Goal: Task Accomplishment & Management: Complete application form

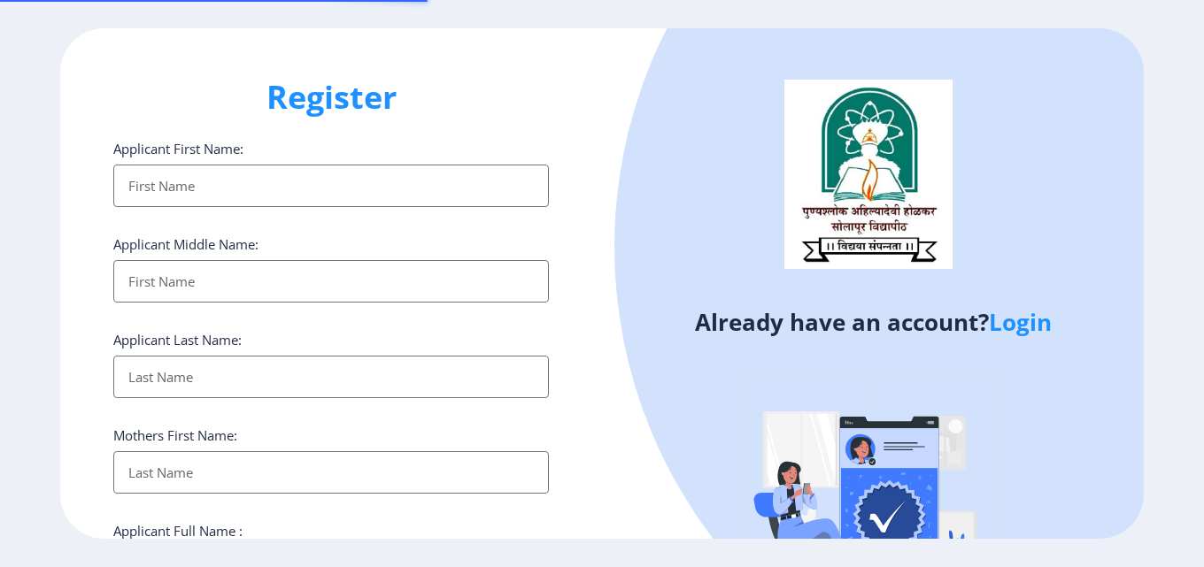
select select
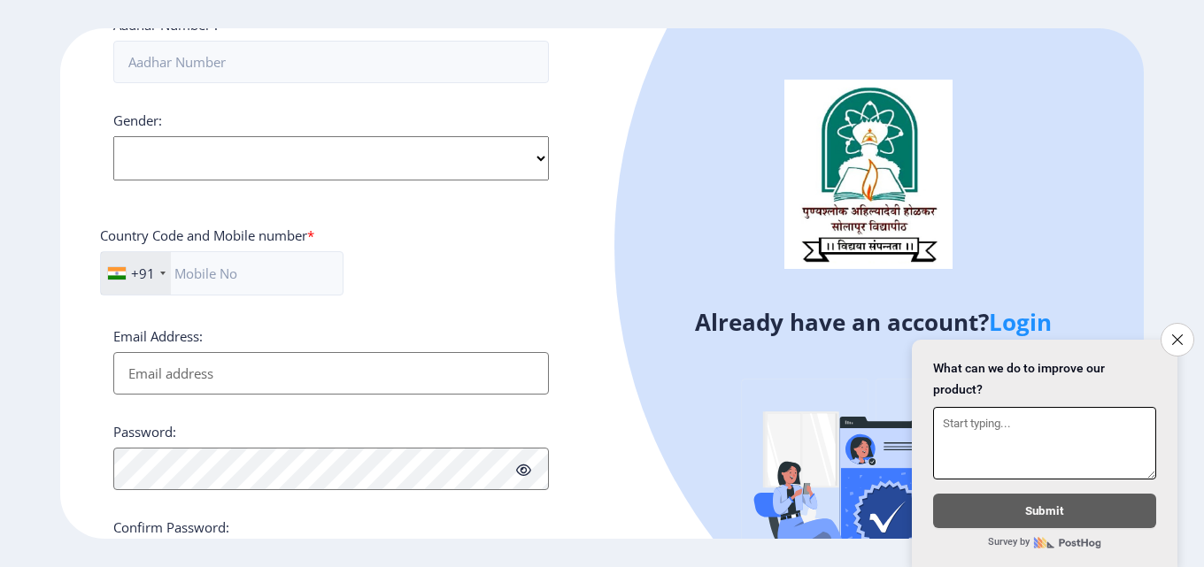
scroll to position [721, 0]
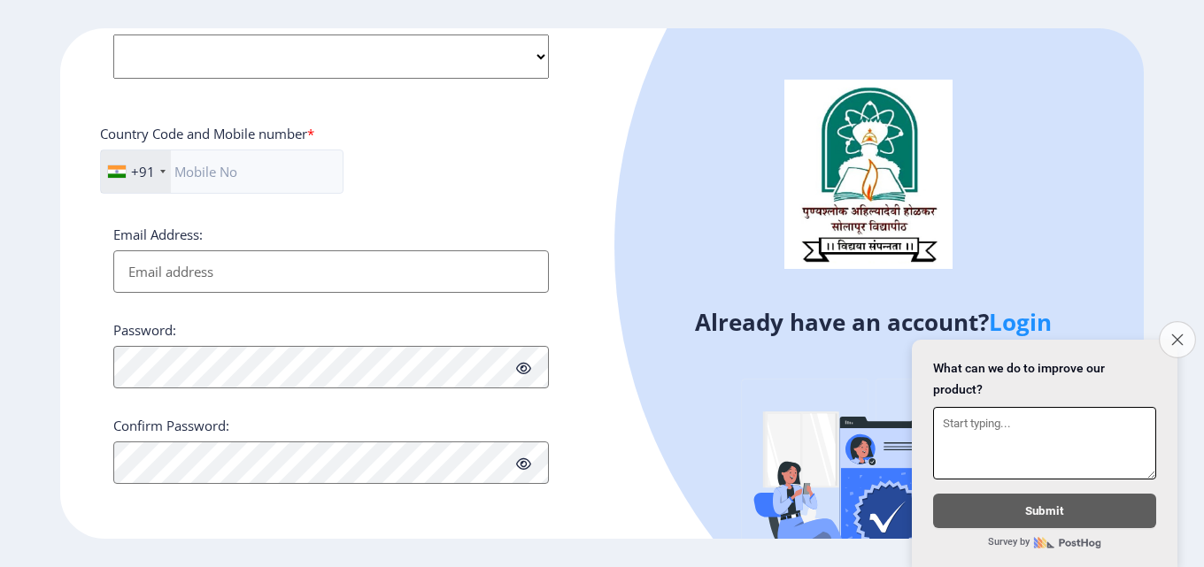
click at [1169, 335] on button "Close survey" at bounding box center [1177, 339] width 37 height 37
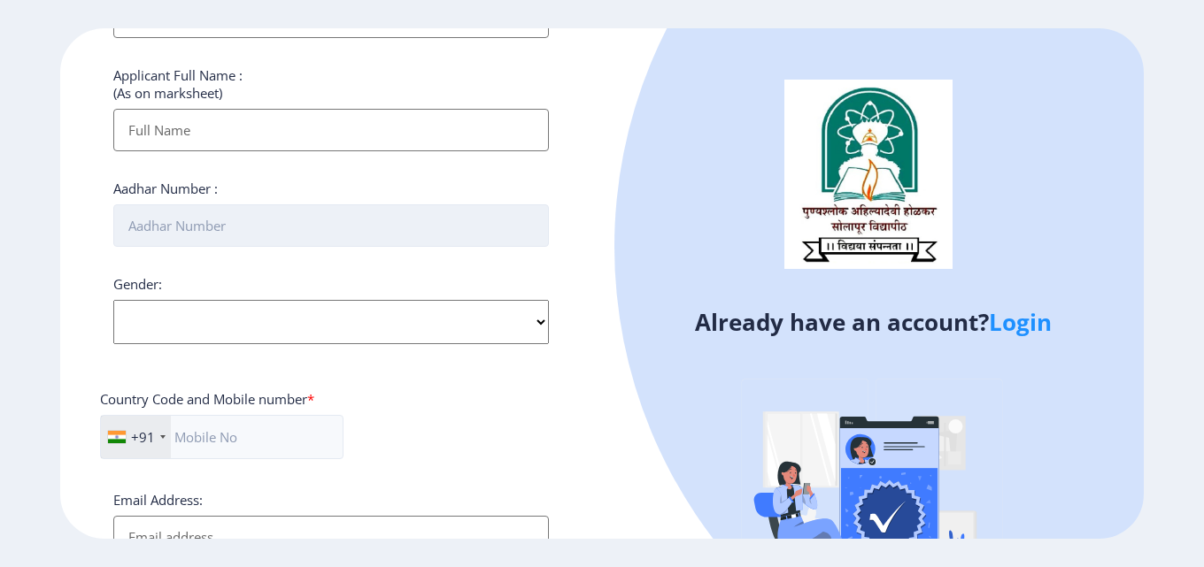
scroll to position [190, 0]
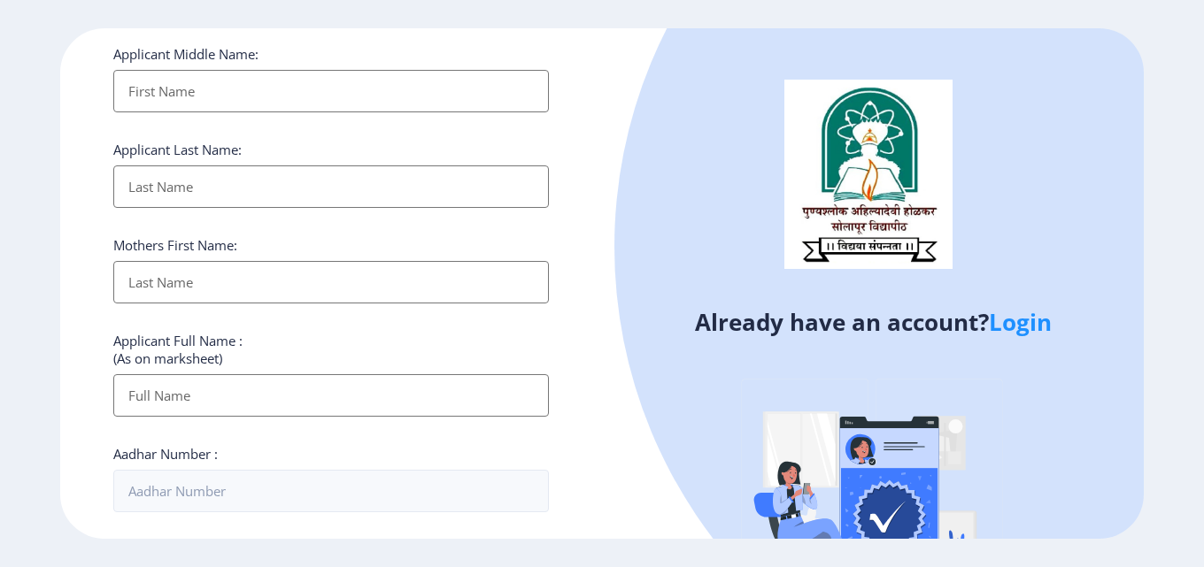
click at [186, 85] on input "Applicant First Name:" at bounding box center [330, 91] width 435 height 42
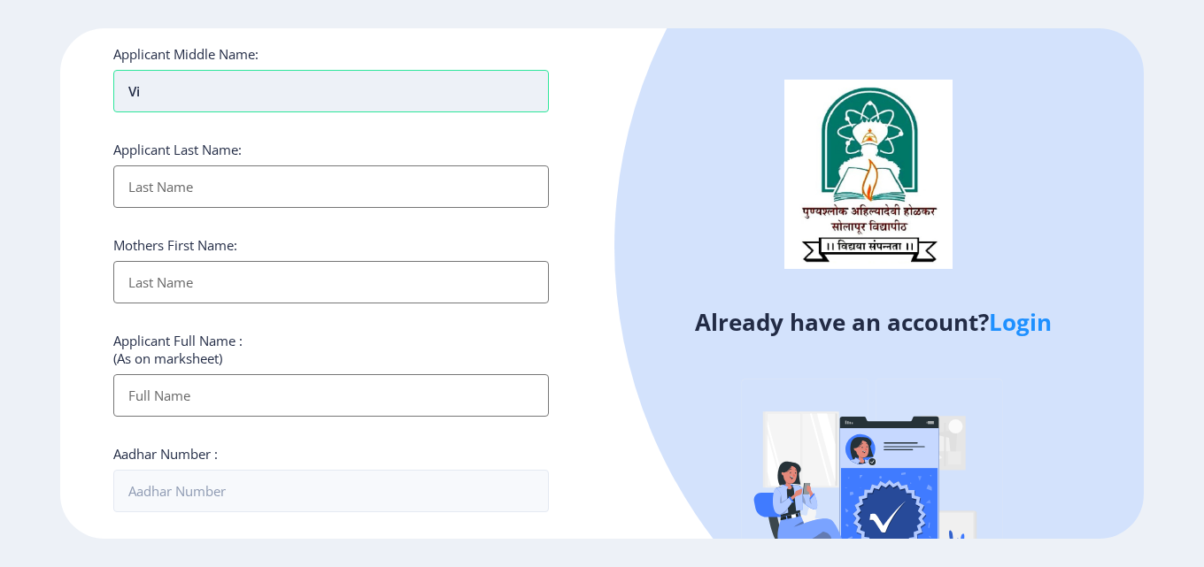
type input "V"
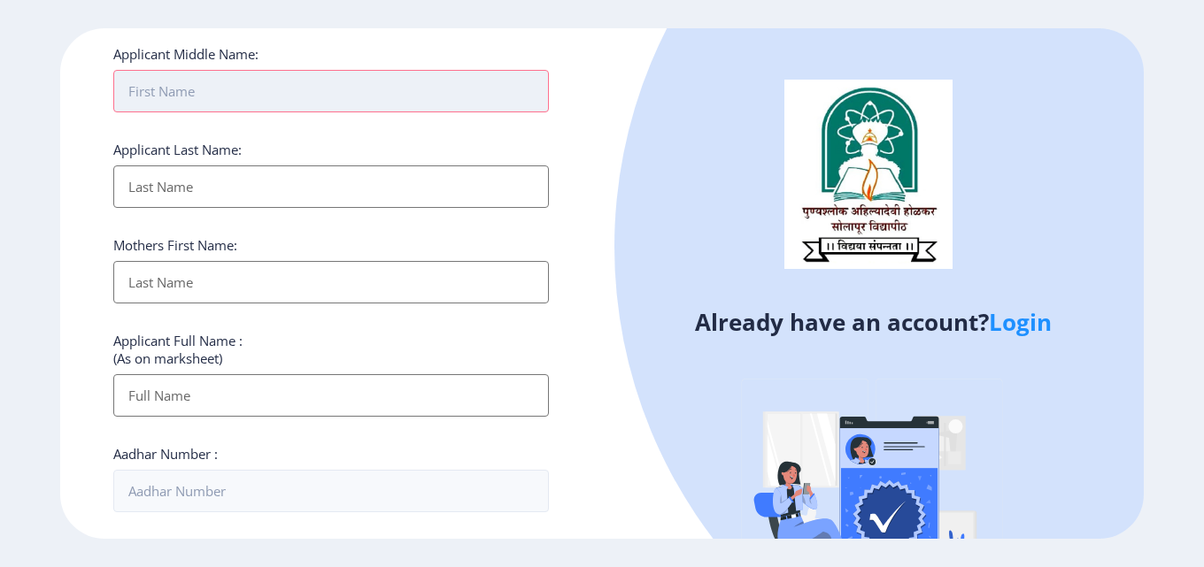
scroll to position [0, 0]
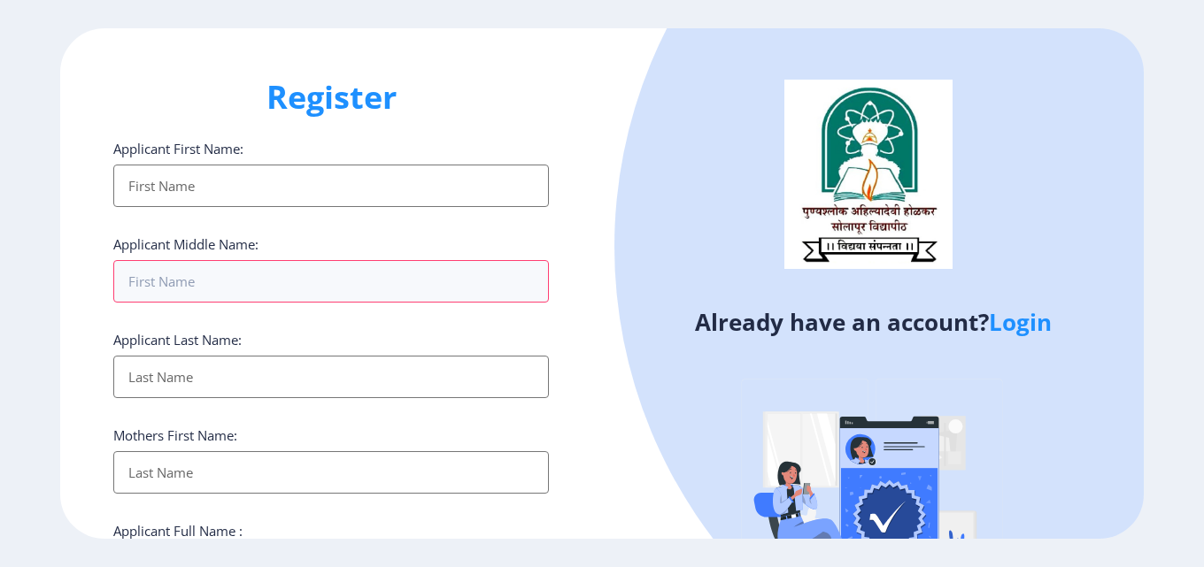
click at [171, 173] on input "Applicant First Name:" at bounding box center [330, 186] width 435 height 42
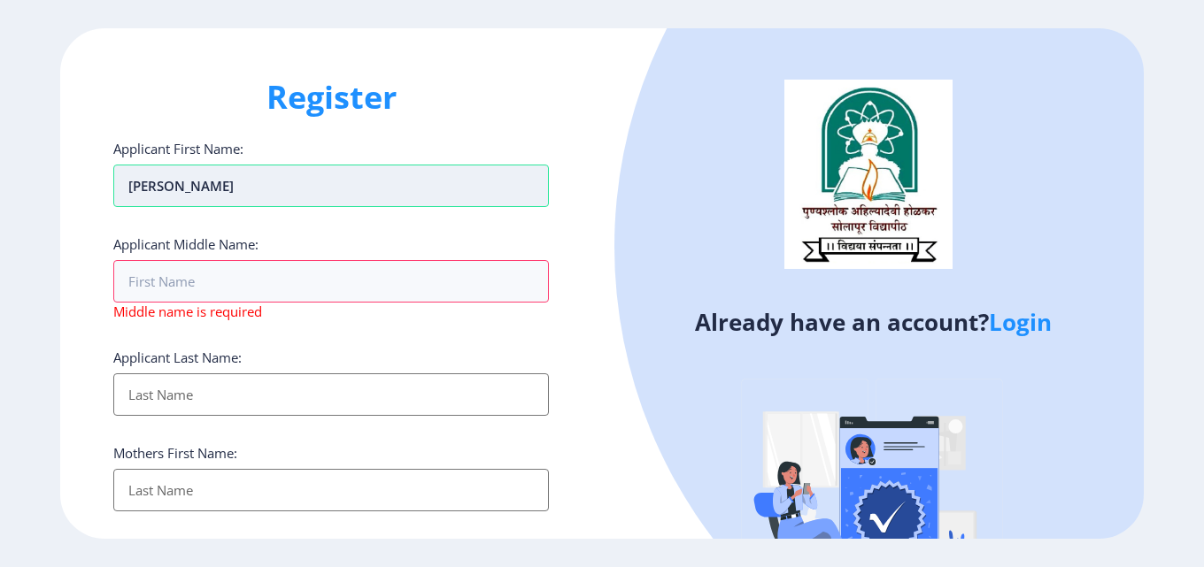
type input "[PERSON_NAME]"
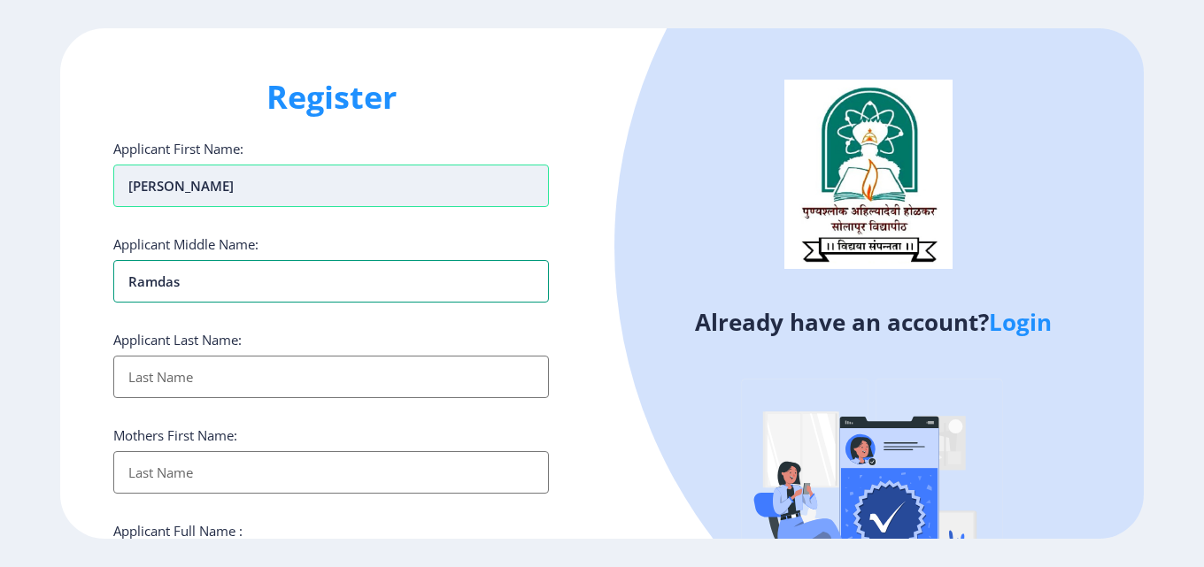
type input "ramdas"
type input "[PERSON_NAME]"
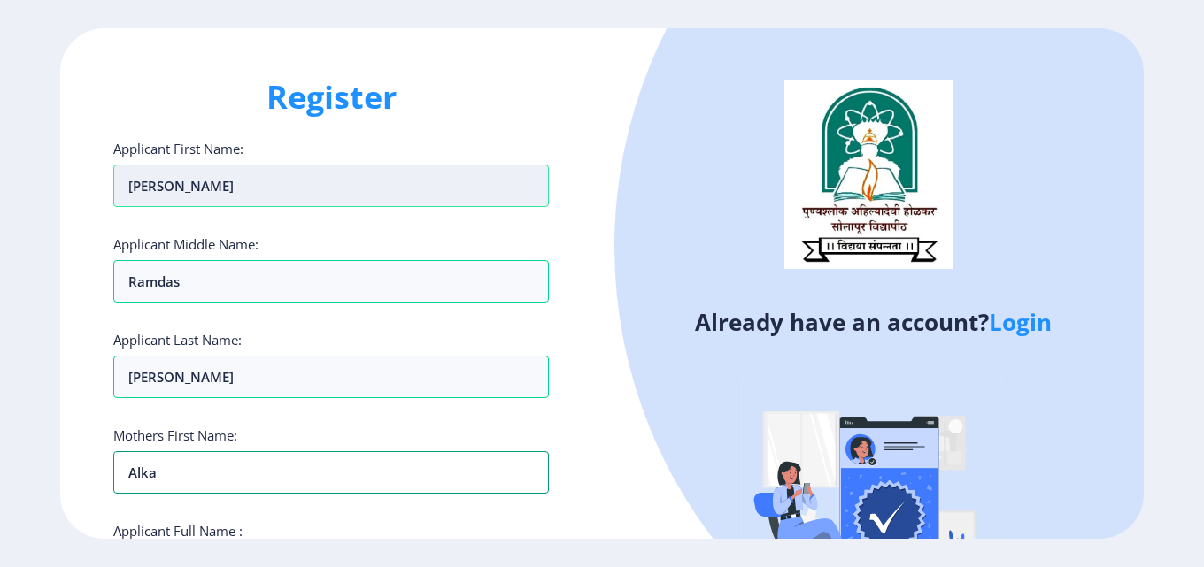
type input "alka"
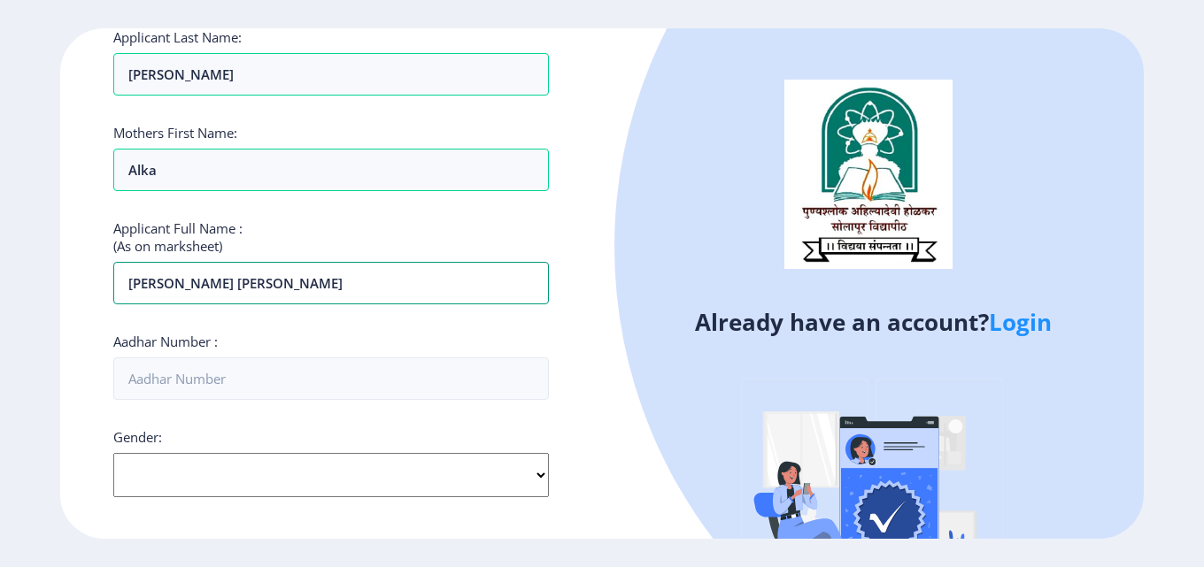
type input "[PERSON_NAME] [PERSON_NAME]"
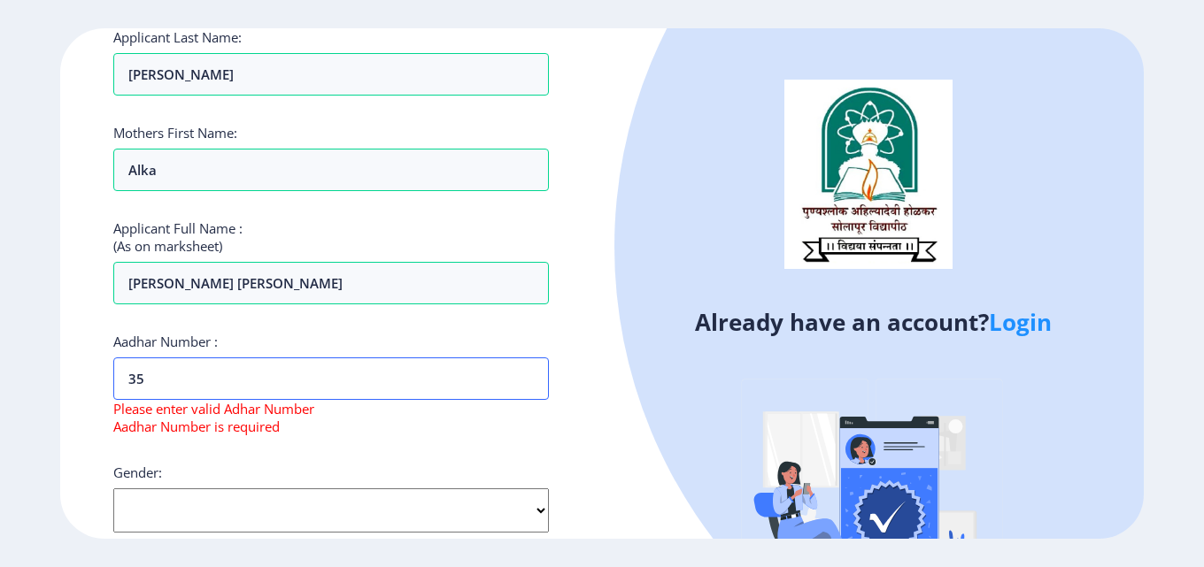
type input "3"
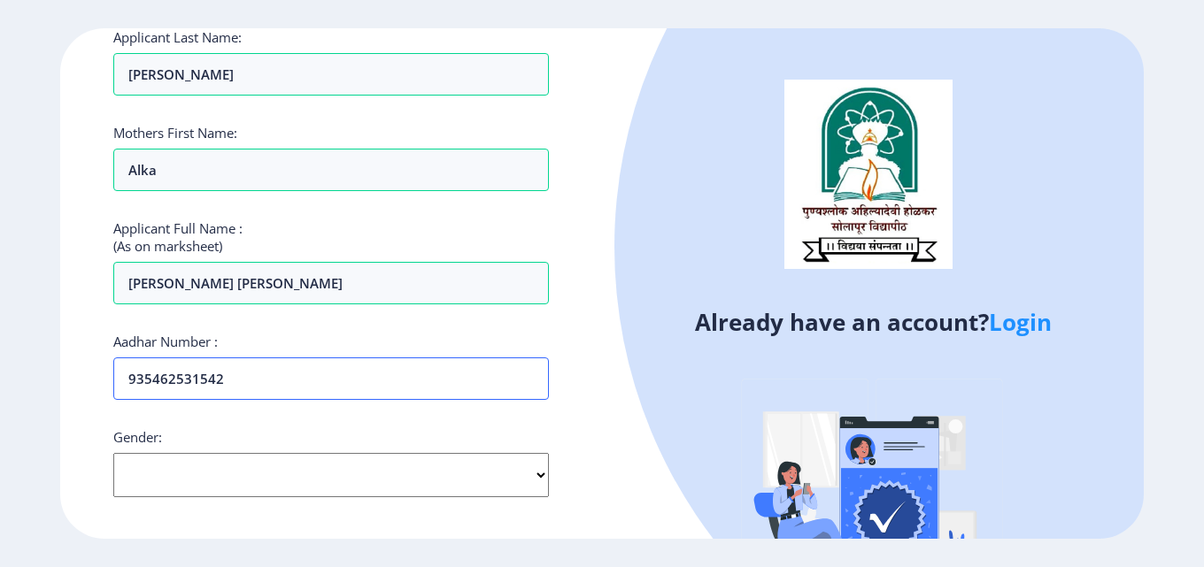
scroll to position [480, 0]
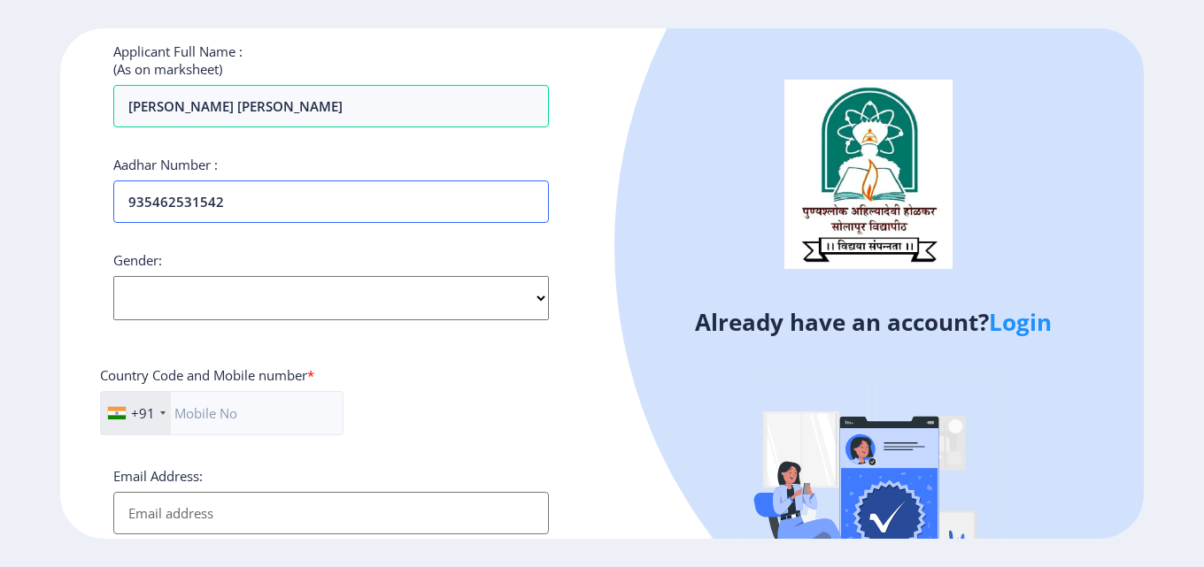
type input "935462531542"
drag, startPoint x: 504, startPoint y: 305, endPoint x: 474, endPoint y: 312, distance: 30.9
click at [504, 305] on select "Select Gender [DEMOGRAPHIC_DATA] [DEMOGRAPHIC_DATA] Other" at bounding box center [330, 298] width 435 height 44
select select "[DEMOGRAPHIC_DATA]"
click at [113, 276] on select "Select Gender [DEMOGRAPHIC_DATA] [DEMOGRAPHIC_DATA] Other" at bounding box center [330, 298] width 435 height 44
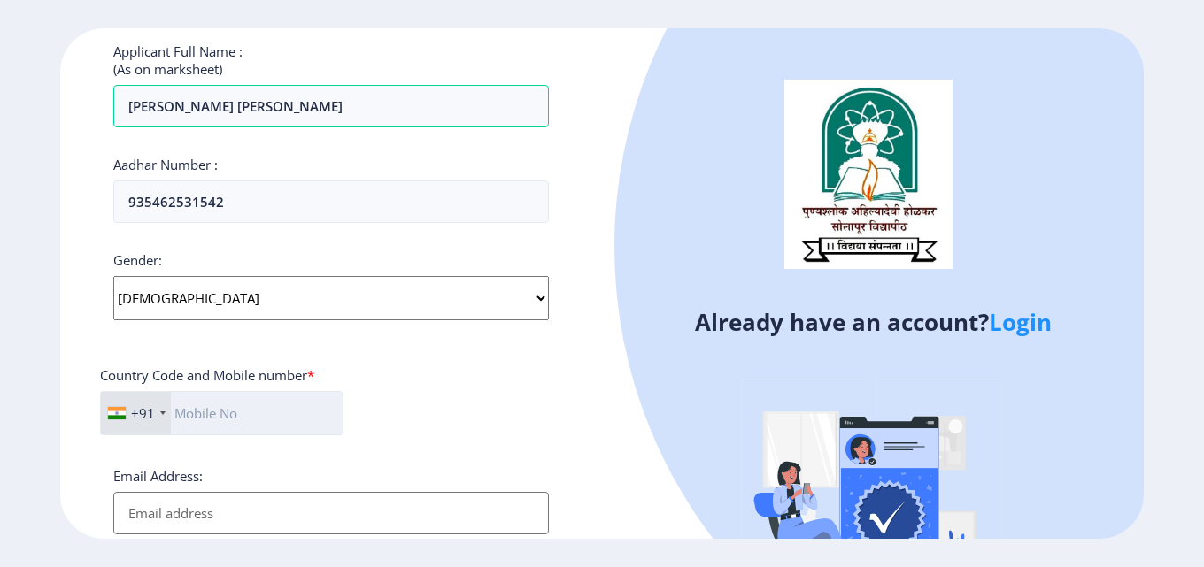
scroll to position [568, 0]
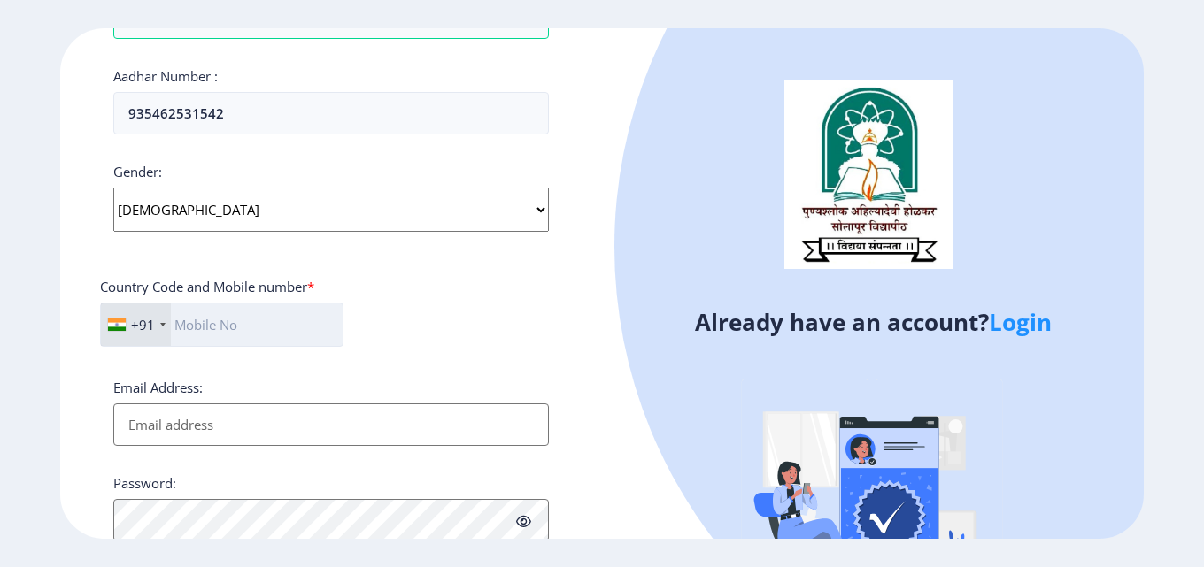
click at [229, 326] on input "text" at bounding box center [221, 325] width 243 height 44
type input "9527953707"
click at [292, 427] on input "Email Address:" at bounding box center [330, 425] width 435 height 42
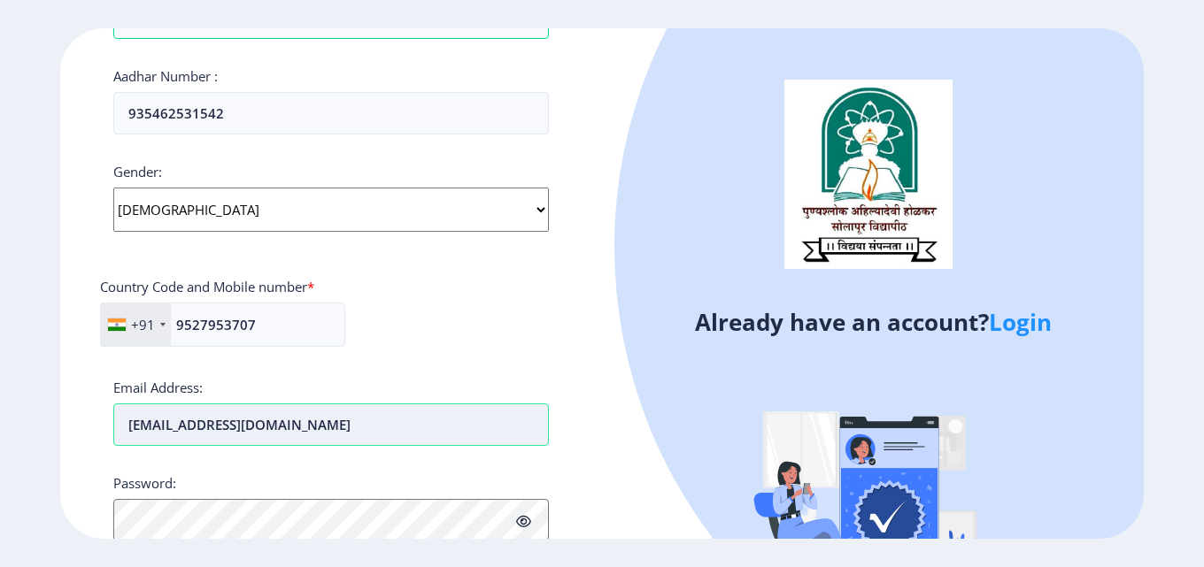
type input "[EMAIL_ADDRESS][DOMAIN_NAME]"
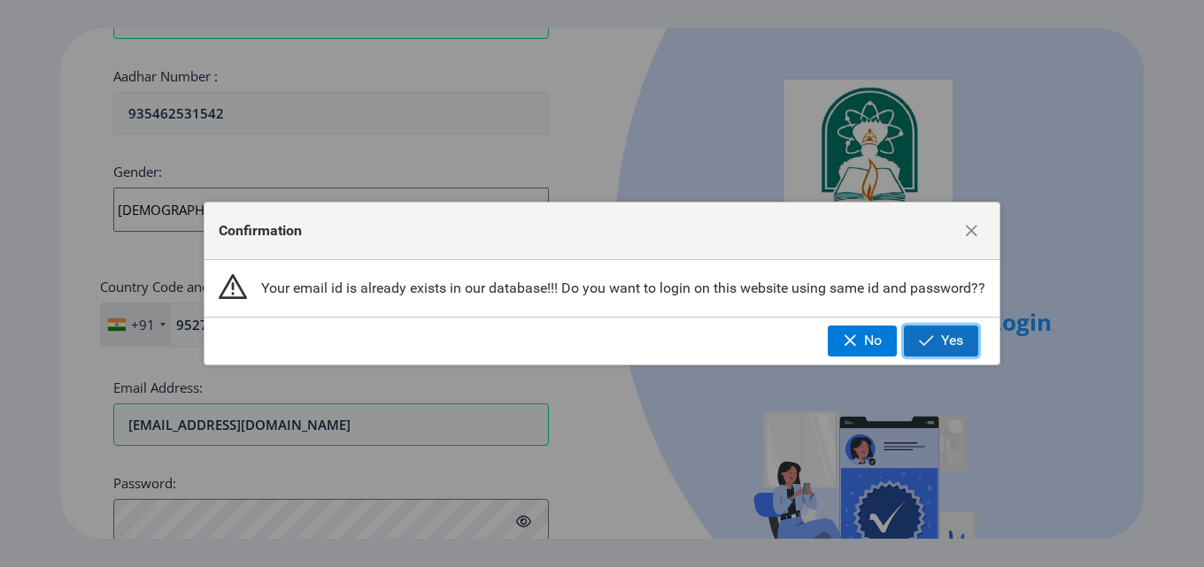
click at [942, 345] on span "Yes" at bounding box center [952, 341] width 22 height 16
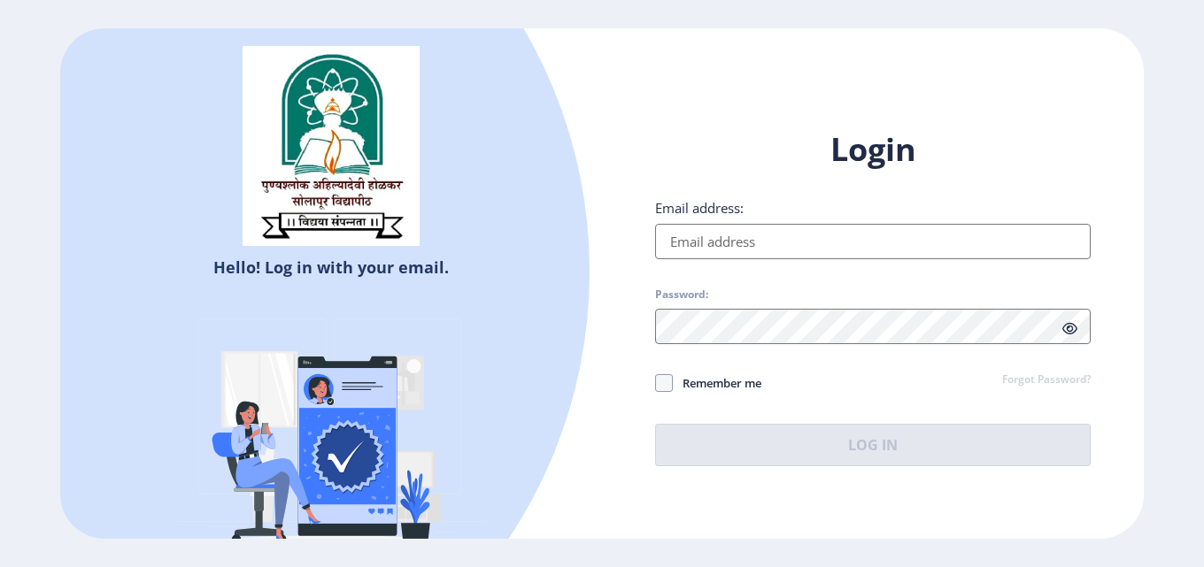
click at [711, 245] on input "Email address:" at bounding box center [872, 241] width 435 height 35
type input "[EMAIL_ADDRESS][DOMAIN_NAME]"
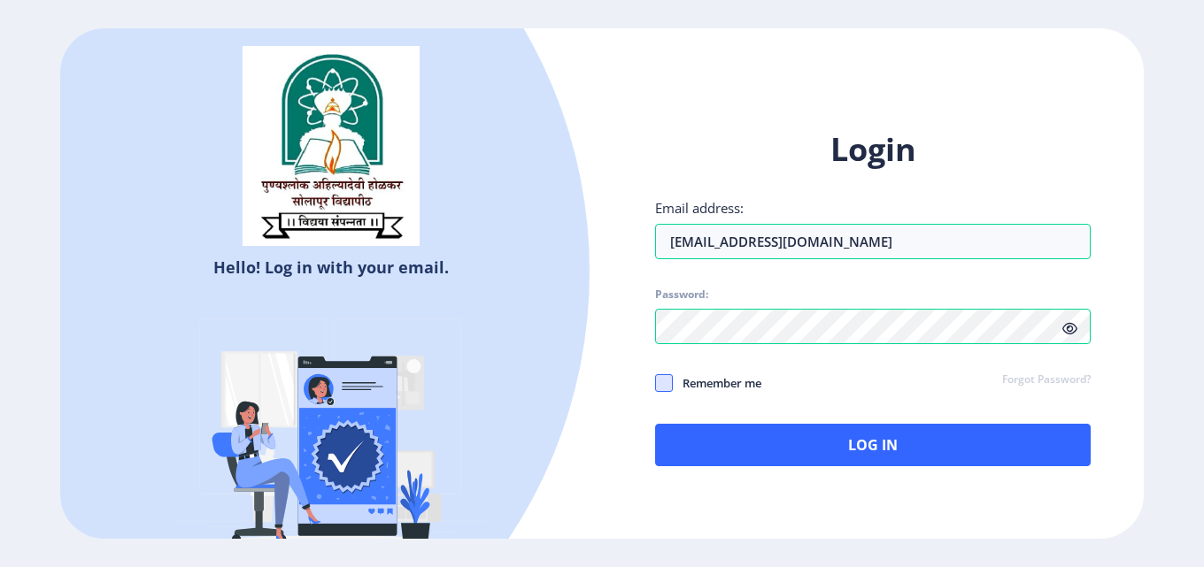
click at [661, 379] on span at bounding box center [664, 383] width 18 height 18
click at [656, 383] on input "Remember me" at bounding box center [655, 383] width 1 height 1
checkbox input "true"
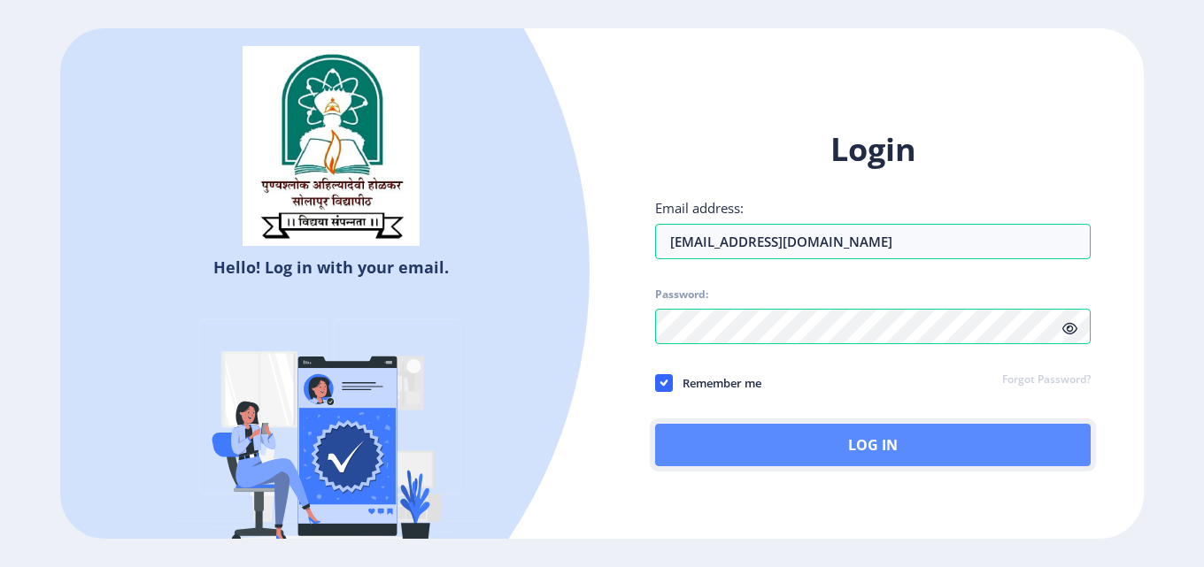
drag, startPoint x: 868, startPoint y: 458, endPoint x: 774, endPoint y: 443, distance: 95.2
click at [867, 459] on button "Log In" at bounding box center [872, 445] width 435 height 42
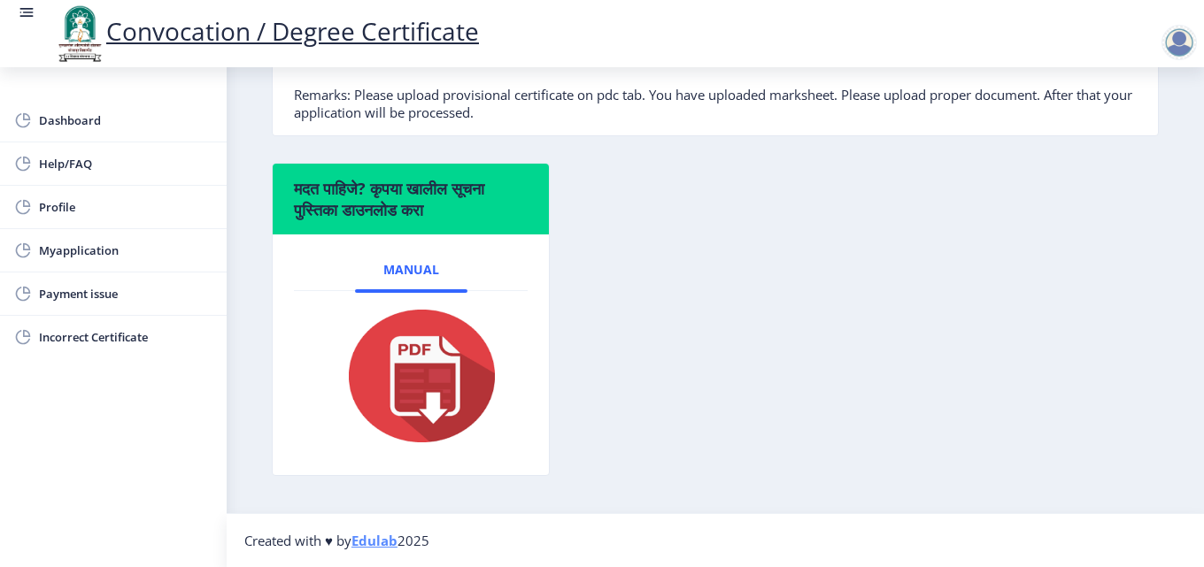
scroll to position [238, 0]
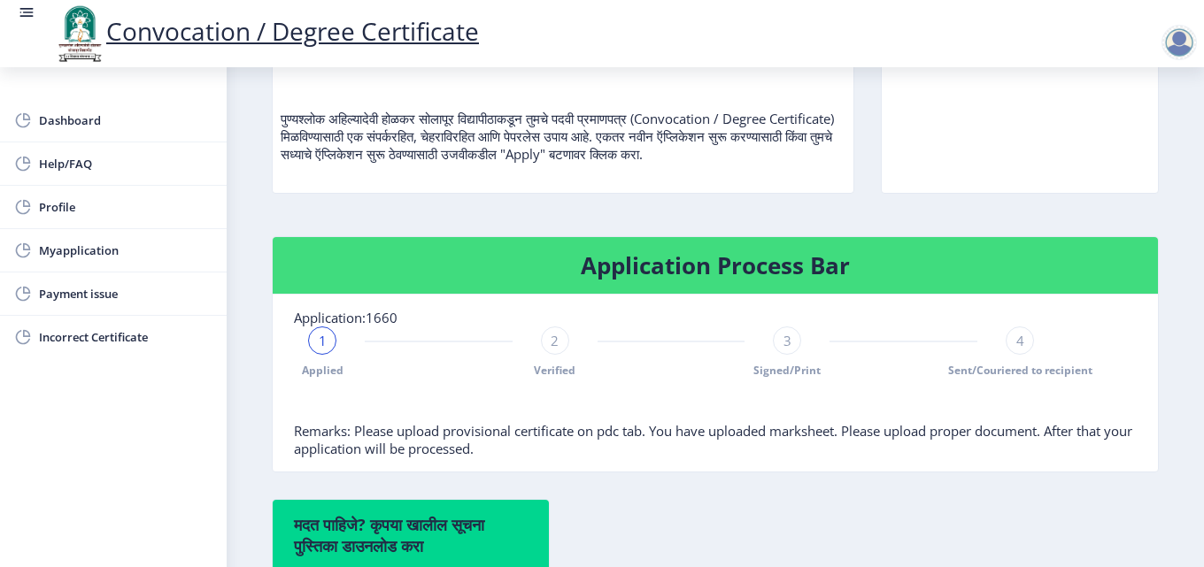
click at [1005, 355] on div "4" at bounding box center [1019, 341] width 28 height 28
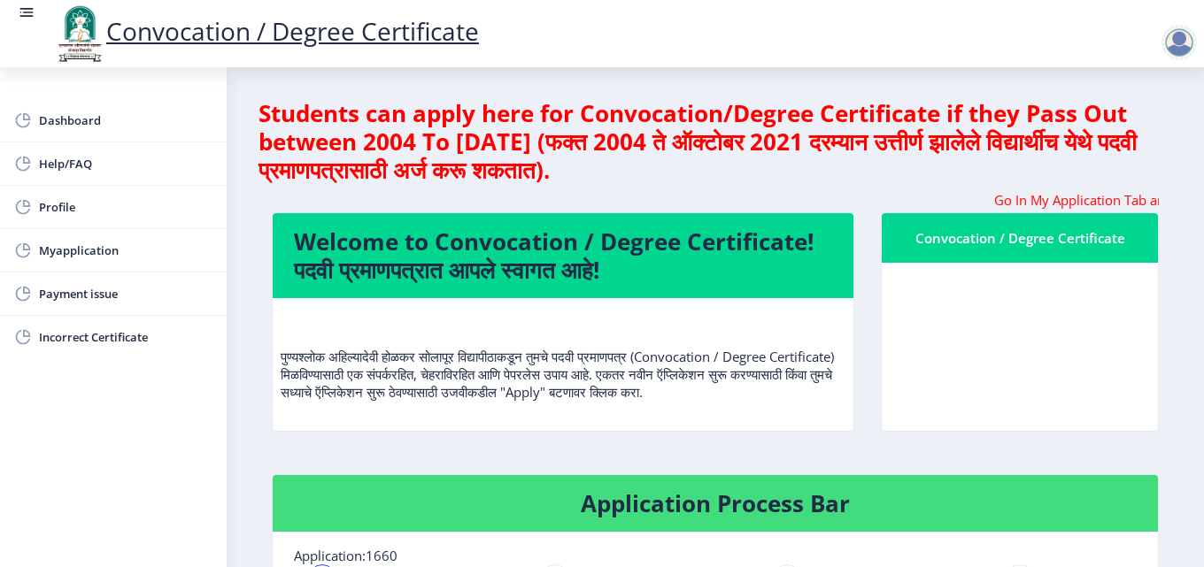
click at [519, 288] on nb-card-header "Welcome to Convocation / Degree Certificate! पदवी प्रमाणपत्रात आपले स्वागत आहे!" at bounding box center [563, 255] width 581 height 85
click at [1013, 248] on div "Convocation / Degree Certificate" at bounding box center [1020, 237] width 234 height 21
click at [625, 242] on h4 "Welcome to Convocation / Degree Certificate! पदवी प्रमाणपत्रात आपले स्वागत आहे!" at bounding box center [563, 255] width 538 height 57
click at [576, 281] on h4 "Welcome to Convocation / Degree Certificate! पदवी प्रमाणपत्रात आपले स्वागत आहे!" at bounding box center [563, 255] width 538 height 57
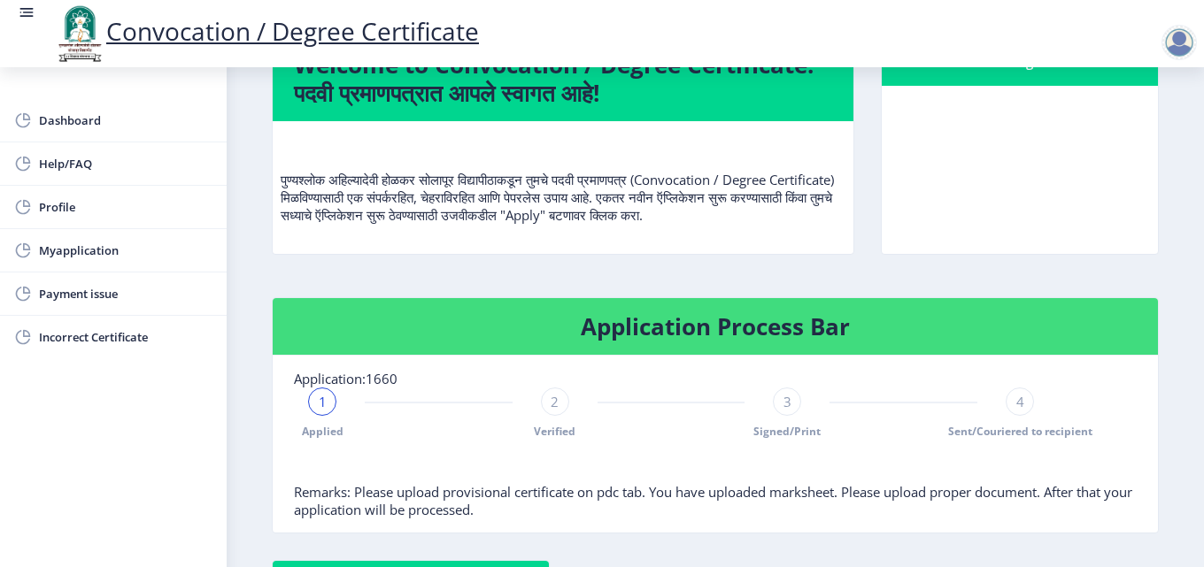
click at [678, 341] on h4 "Application Process Bar" at bounding box center [715, 326] width 843 height 28
click at [319, 411] on span "1" at bounding box center [323, 402] width 8 height 18
click at [99, 122] on span "Dashboard" at bounding box center [125, 120] width 173 height 21
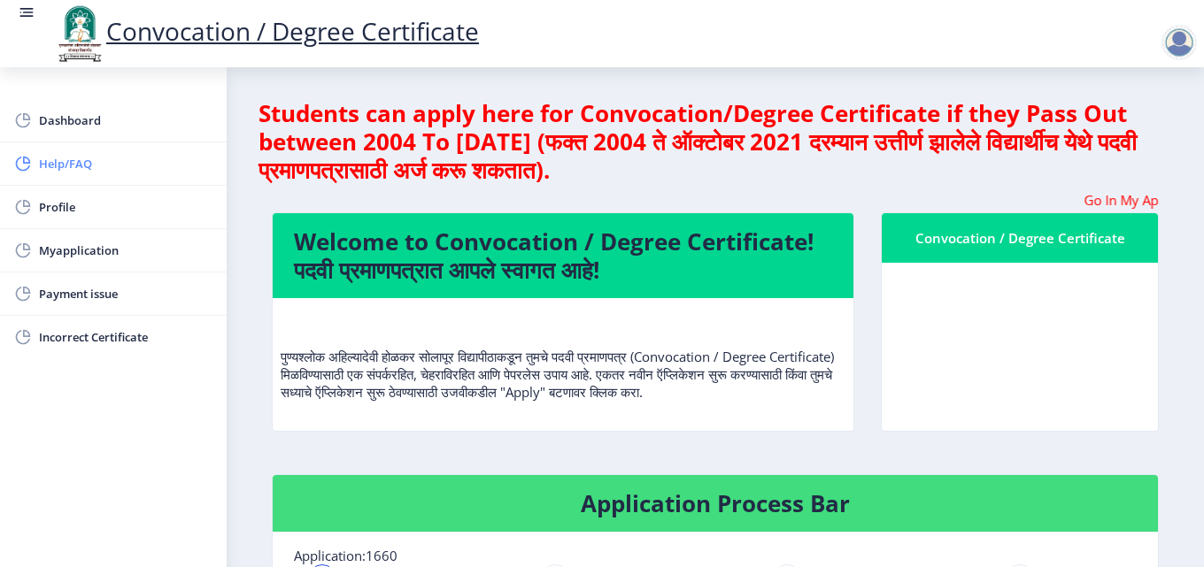
click at [77, 158] on span "Help/FAQ" at bounding box center [125, 163] width 173 height 21
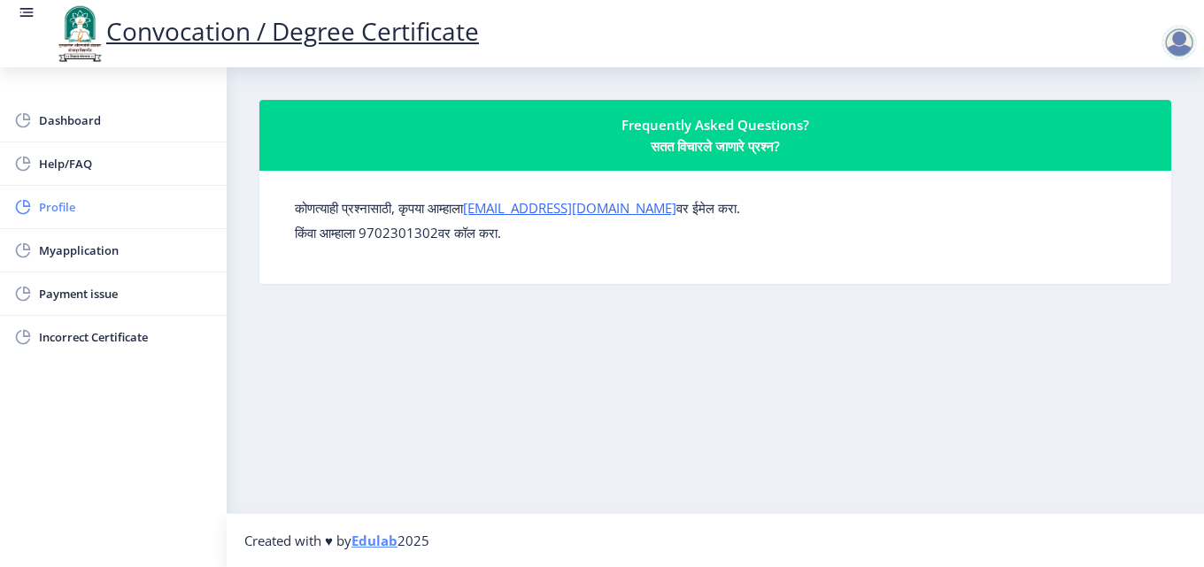
click at [79, 204] on span "Profile" at bounding box center [125, 206] width 173 height 21
select select
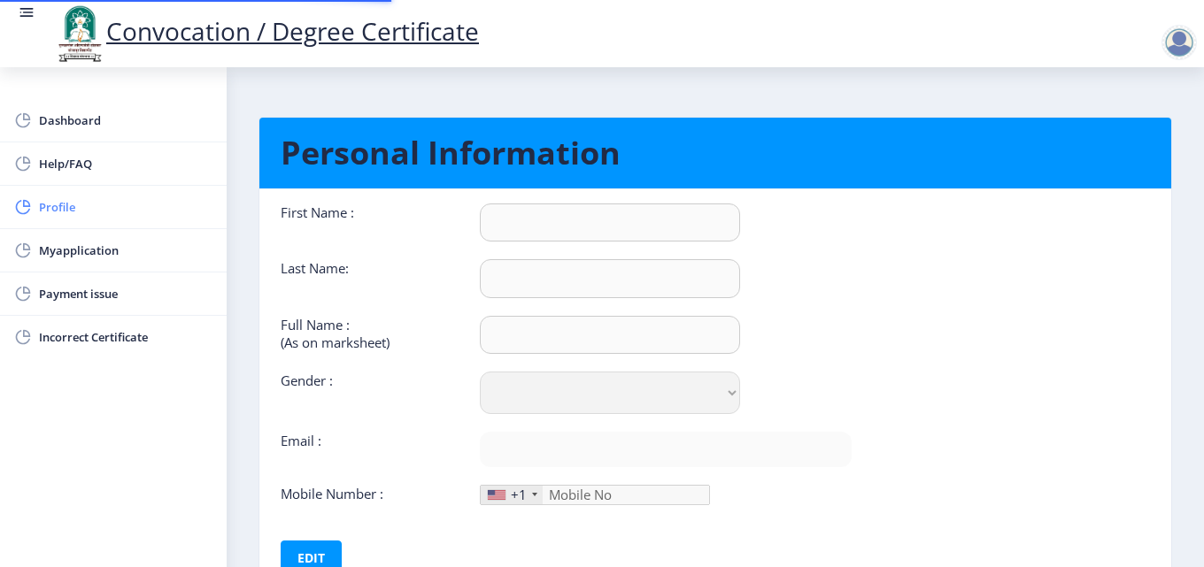
type input "[PERSON_NAME]"
type input "[PERSON_NAME] [PERSON_NAME]"
select select "[DEMOGRAPHIC_DATA]"
type input "[EMAIL_ADDRESS][DOMAIN_NAME]"
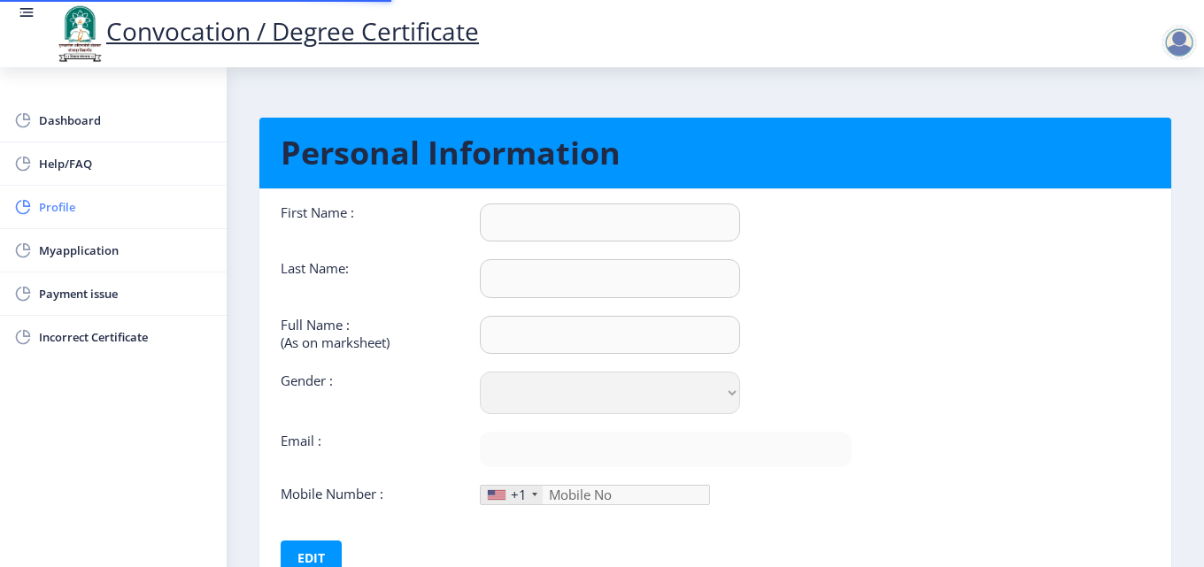
type input "9527953707"
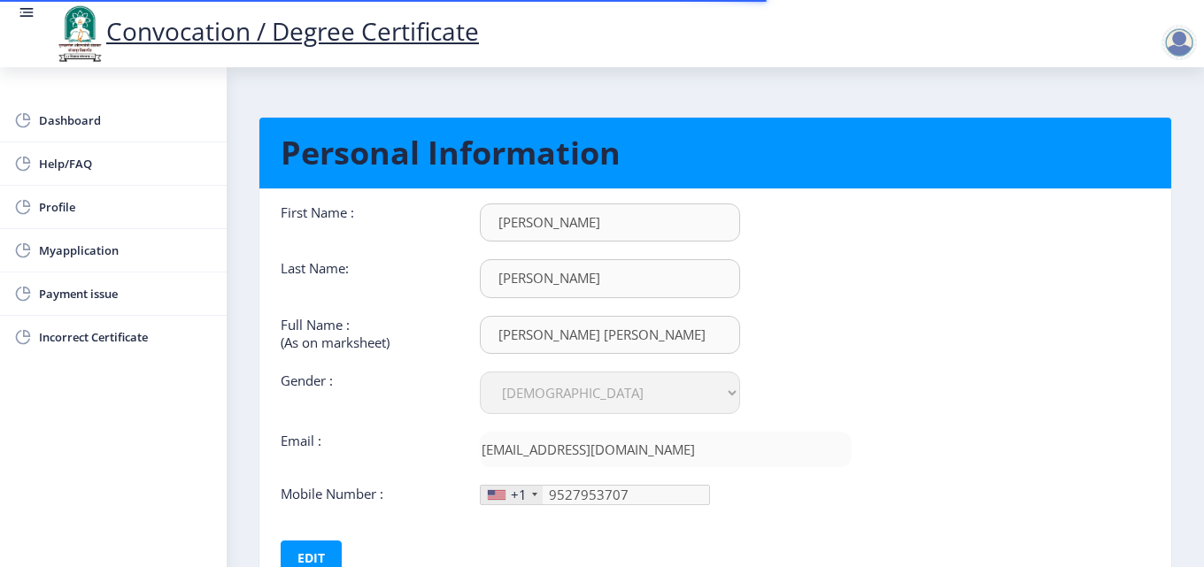
scroll to position [133, 0]
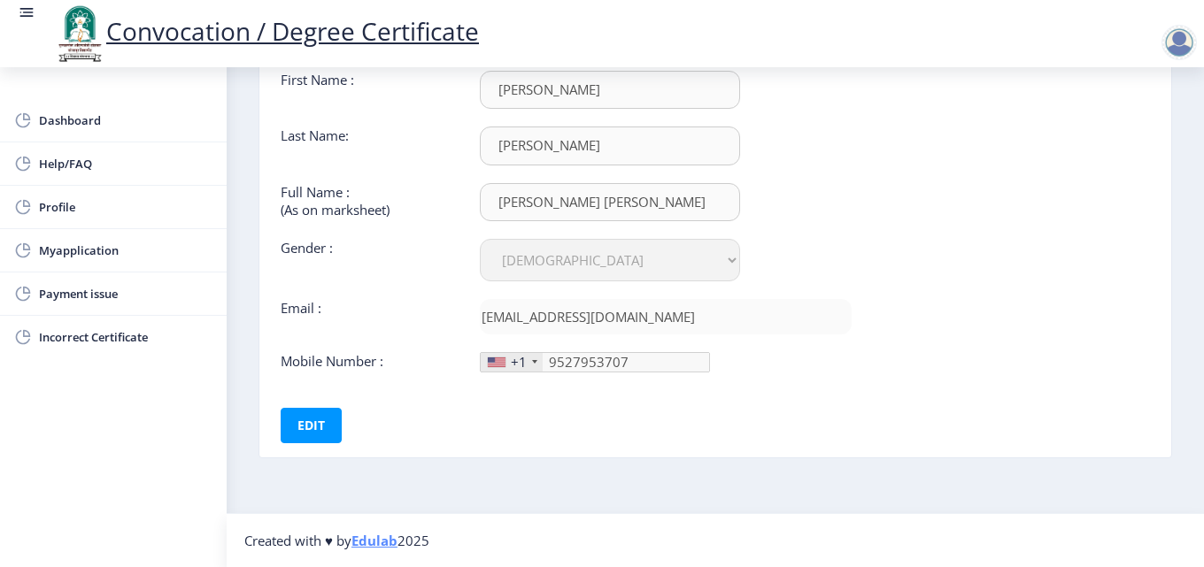
click at [532, 361] on div at bounding box center [534, 362] width 5 height 4
click at [513, 363] on div "+1" at bounding box center [519, 362] width 16 height 18
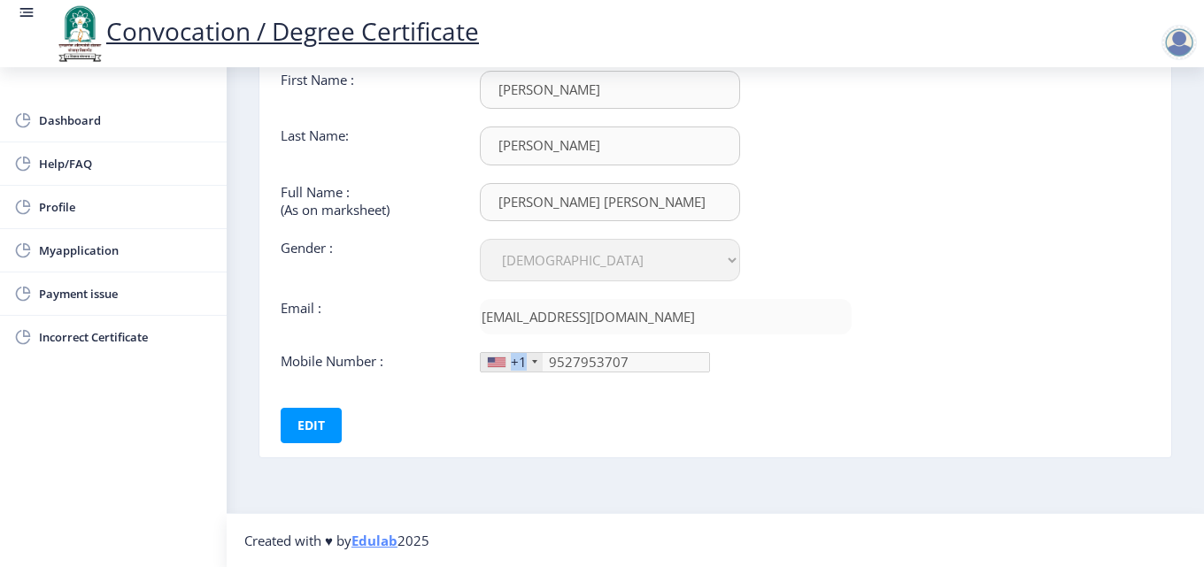
click at [529, 361] on div "+1" at bounding box center [512, 362] width 62 height 19
click at [314, 423] on button "Edit" at bounding box center [311, 425] width 61 height 35
click at [535, 361] on div at bounding box center [534, 362] width 5 height 4
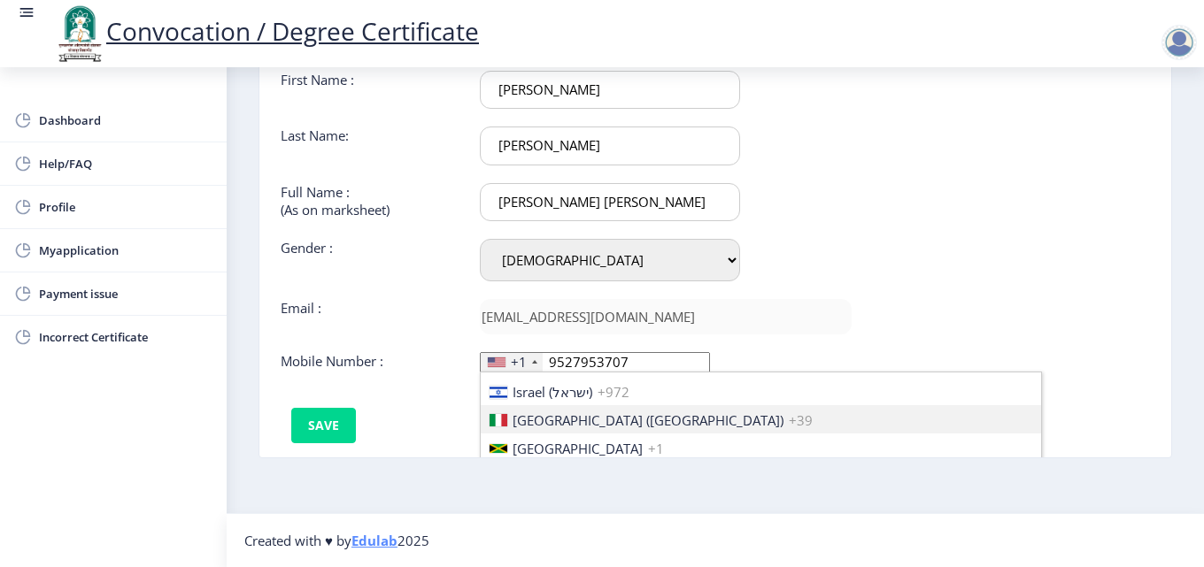
scroll to position [2800, 0]
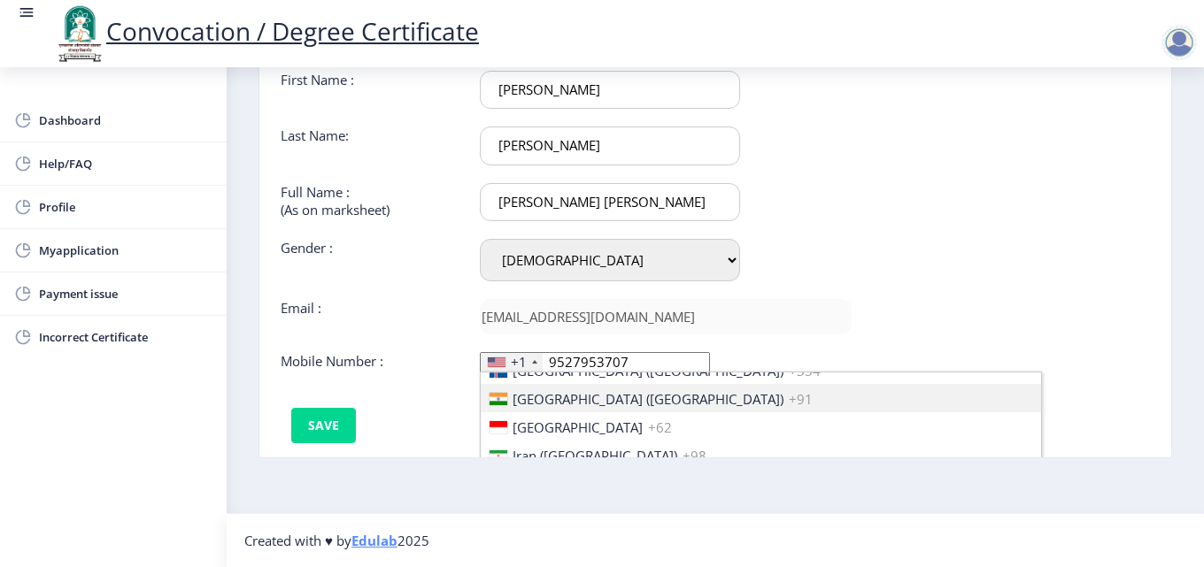
click at [558, 406] on span "[GEOGRAPHIC_DATA] ([GEOGRAPHIC_DATA])" at bounding box center [647, 399] width 271 height 18
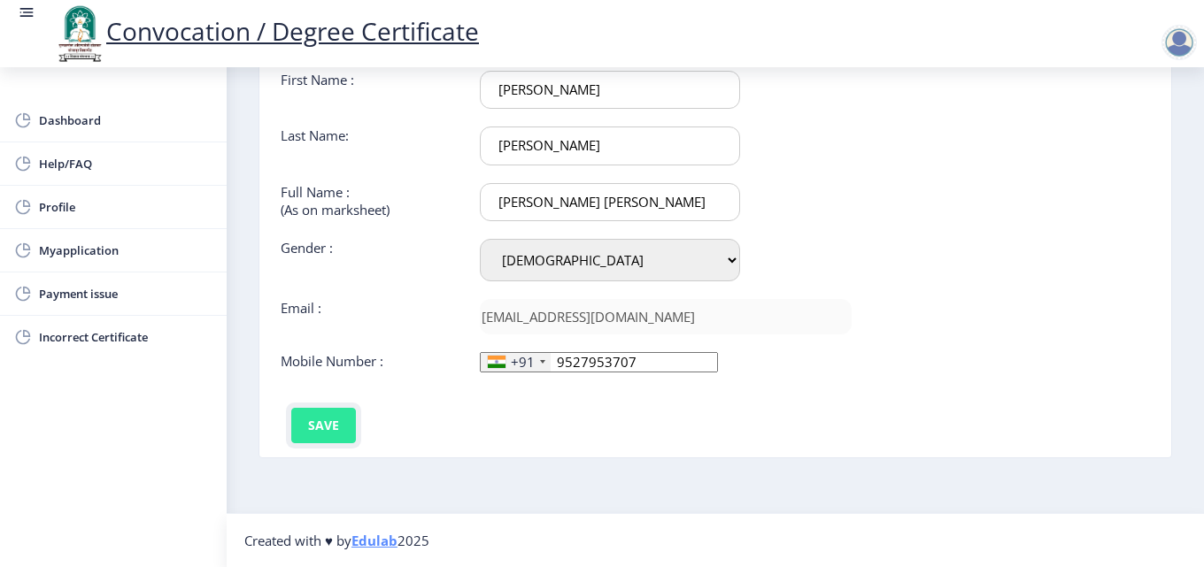
click at [305, 428] on button "Save" at bounding box center [323, 425] width 65 height 35
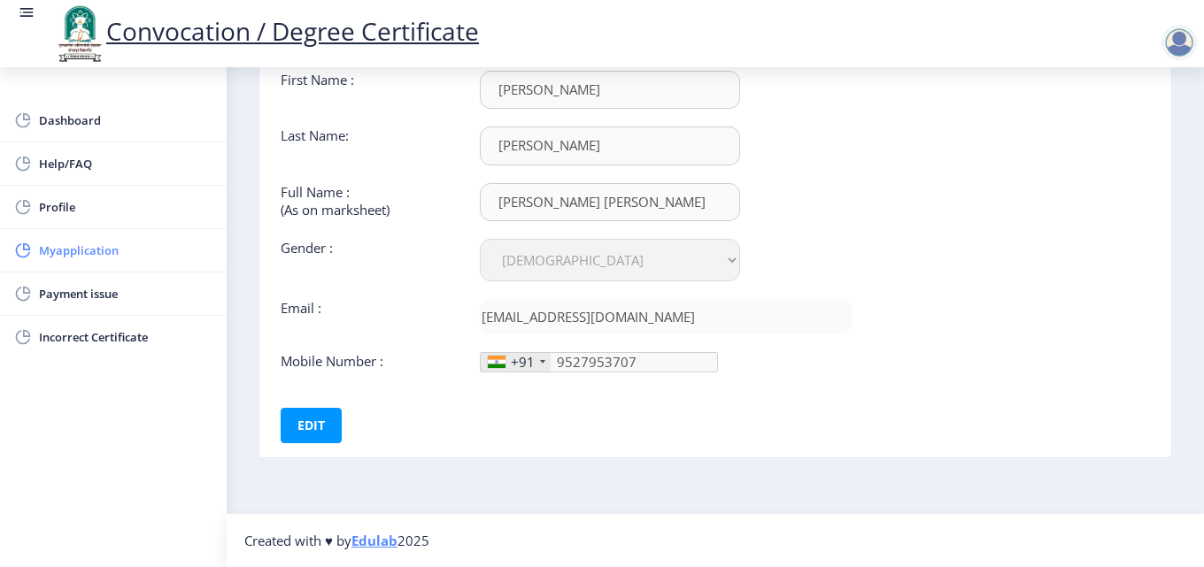
click at [96, 247] on span "Myapplication" at bounding box center [125, 250] width 173 height 21
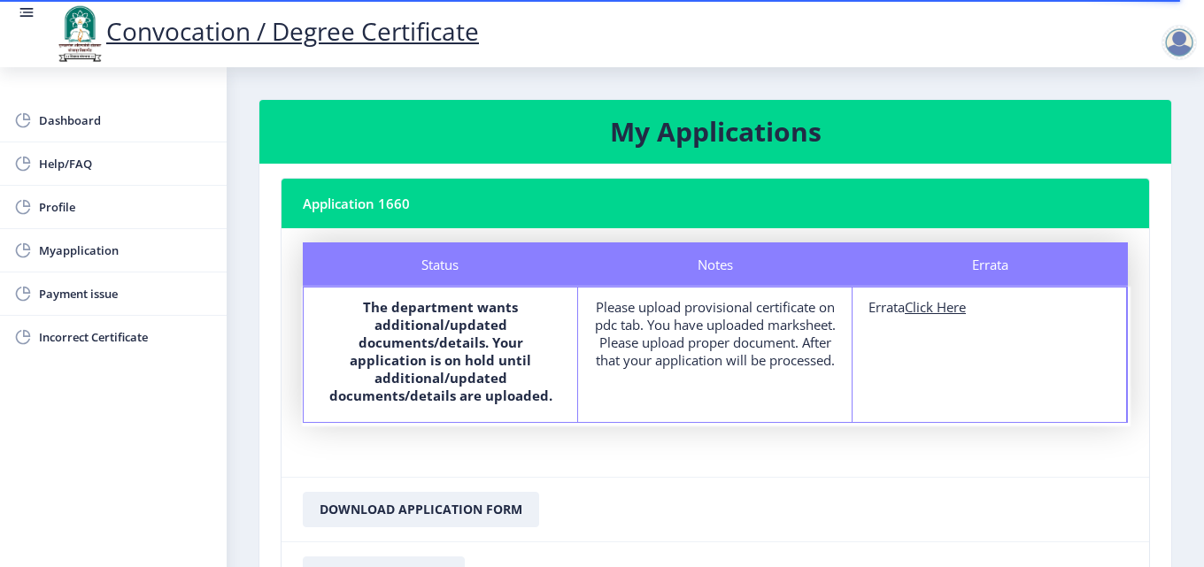
click at [733, 341] on div "Please upload provisional certificate on pdc tab. You have uploaded marksheet. …" at bounding box center [715, 333] width 242 height 71
click at [713, 342] on div "Please upload provisional certificate on pdc tab. You have uploaded marksheet. …" at bounding box center [715, 333] width 242 height 71
click at [682, 316] on div "Please upload provisional certificate on pdc tab. You have uploaded marksheet. …" at bounding box center [715, 333] width 242 height 71
click at [751, 318] on div "Please upload provisional certificate on pdc tab. You have uploaded marksheet. …" at bounding box center [715, 333] width 242 height 71
click at [944, 312] on u "Click Here" at bounding box center [935, 307] width 61 height 18
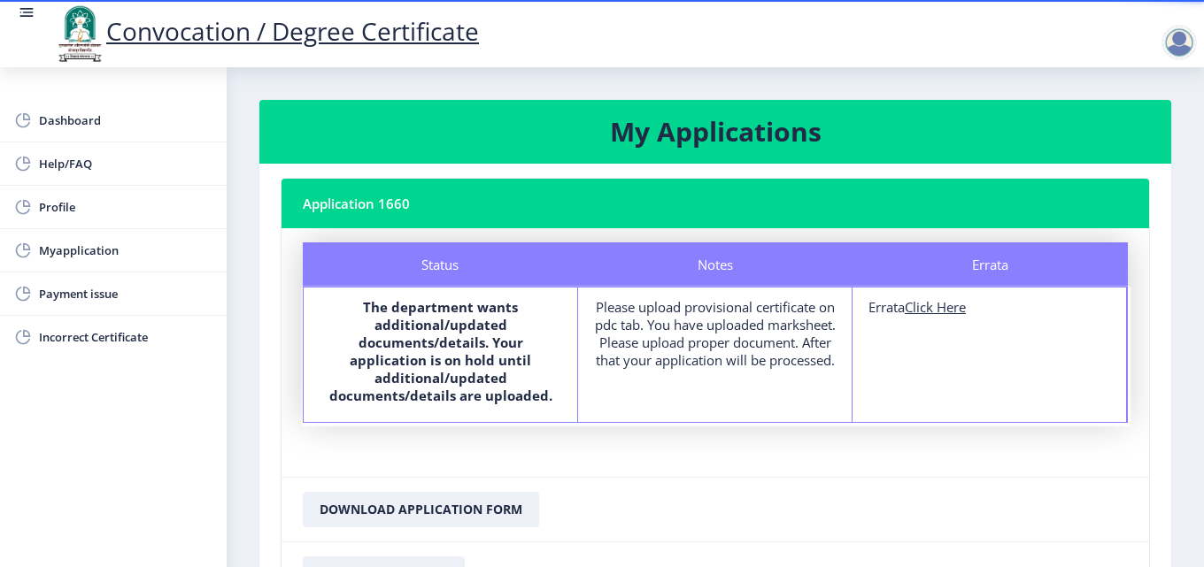
select select
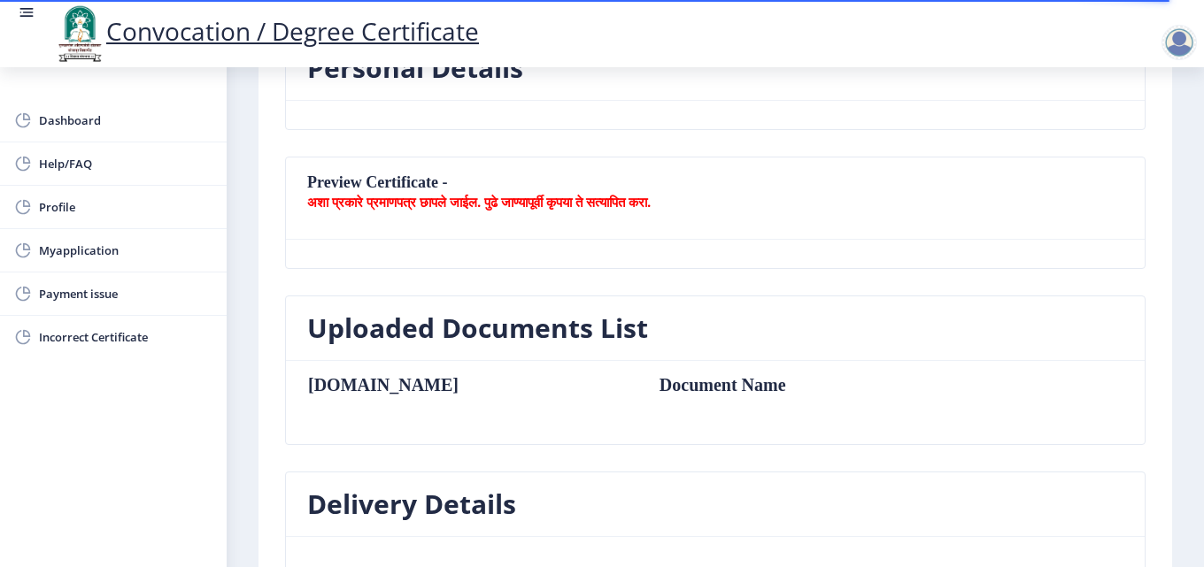
scroll to position [89, 0]
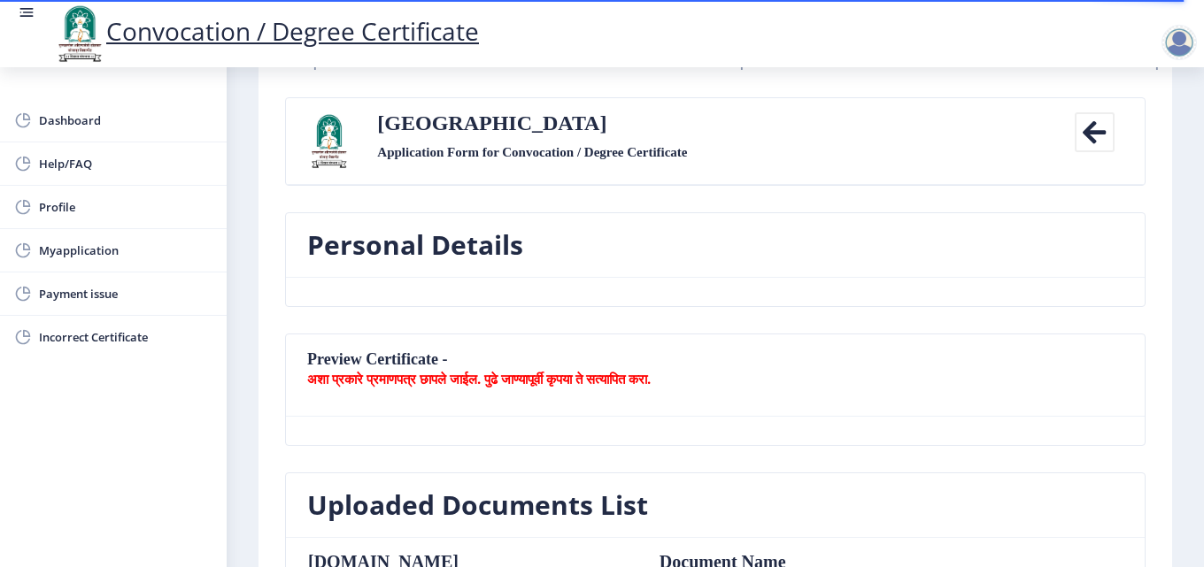
click at [396, 376] on b "अशा प्रकारे प्रमाणपत्र छापले जाईल. पुढे जाण्यापूर्वी कृपया ते सत्यापित करा." at bounding box center [478, 379] width 343 height 18
click at [443, 379] on b "अशा प्रकारे प्रमाणपत्र छापले जाईल. पुढे जाण्यापूर्वी कृपया ते सत्यापित करा." at bounding box center [478, 379] width 343 height 18
click at [385, 263] on nb-card-header "Personal Details" at bounding box center [715, 245] width 859 height 65
click at [490, 290] on nb-card-body at bounding box center [715, 292] width 859 height 28
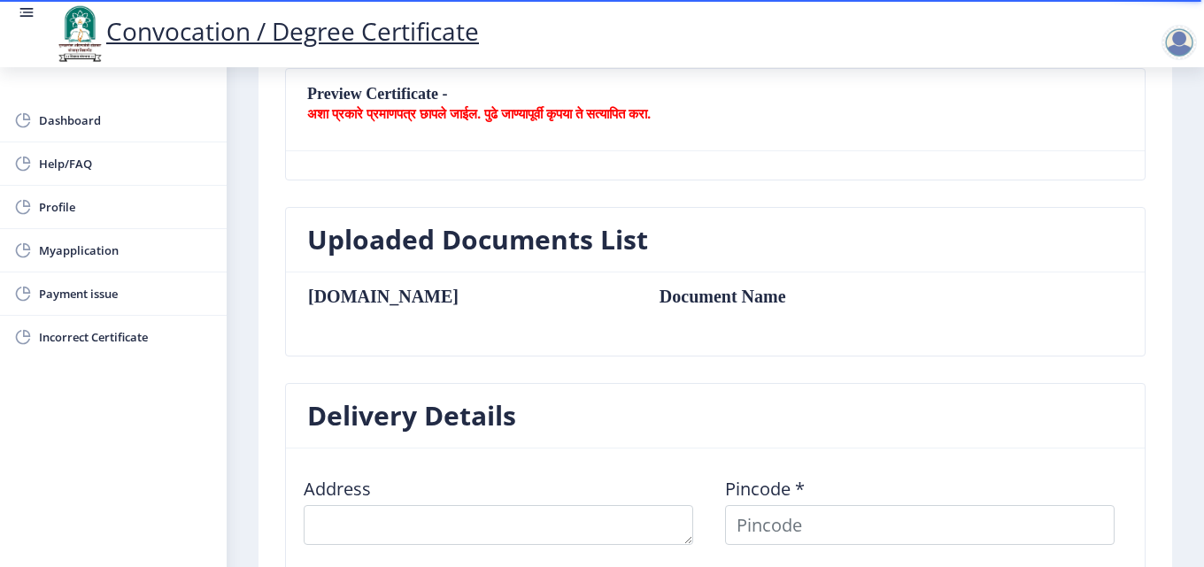
scroll to position [620, 0]
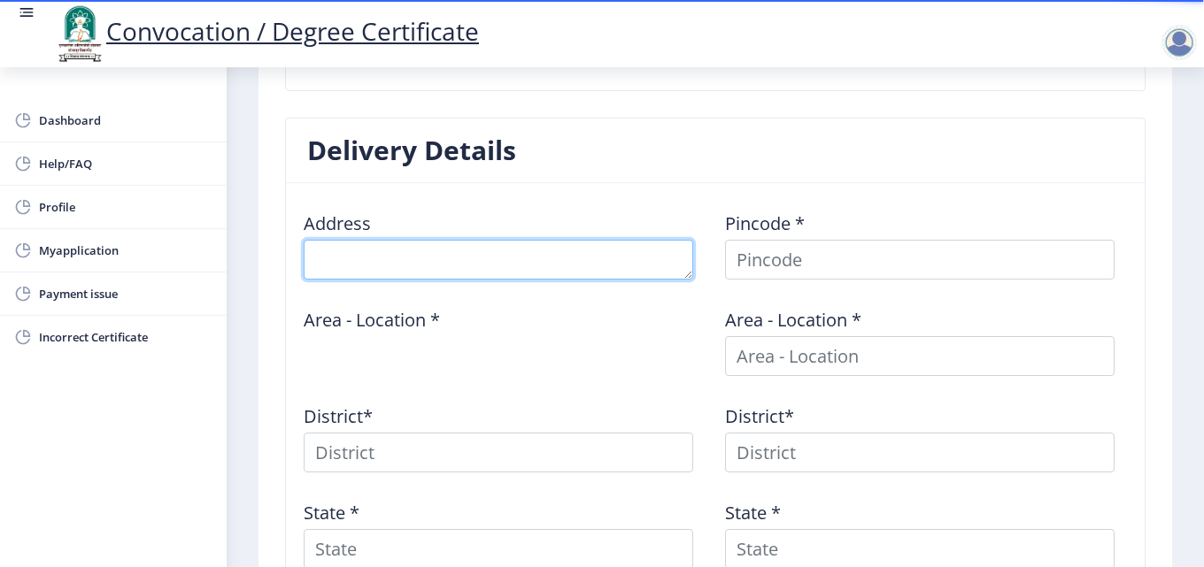
click at [358, 268] on textarea at bounding box center [498, 260] width 389 height 40
type textarea "[DOMAIN_NAME] Salse, Tal.Karmala, Dist.[GEOGRAPHIC_DATA]"
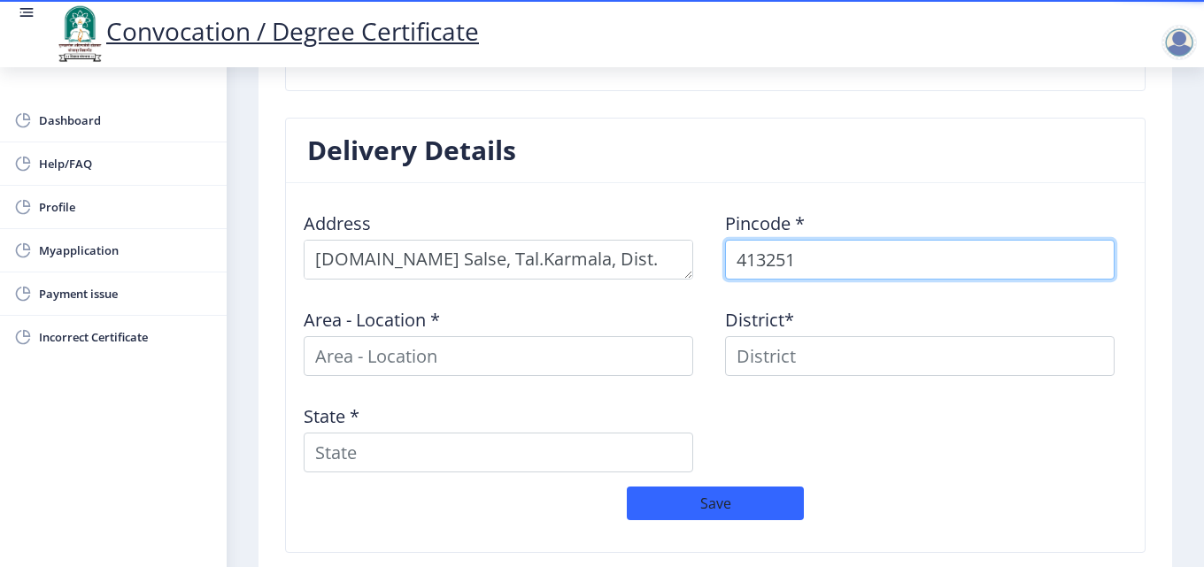
type input "413251"
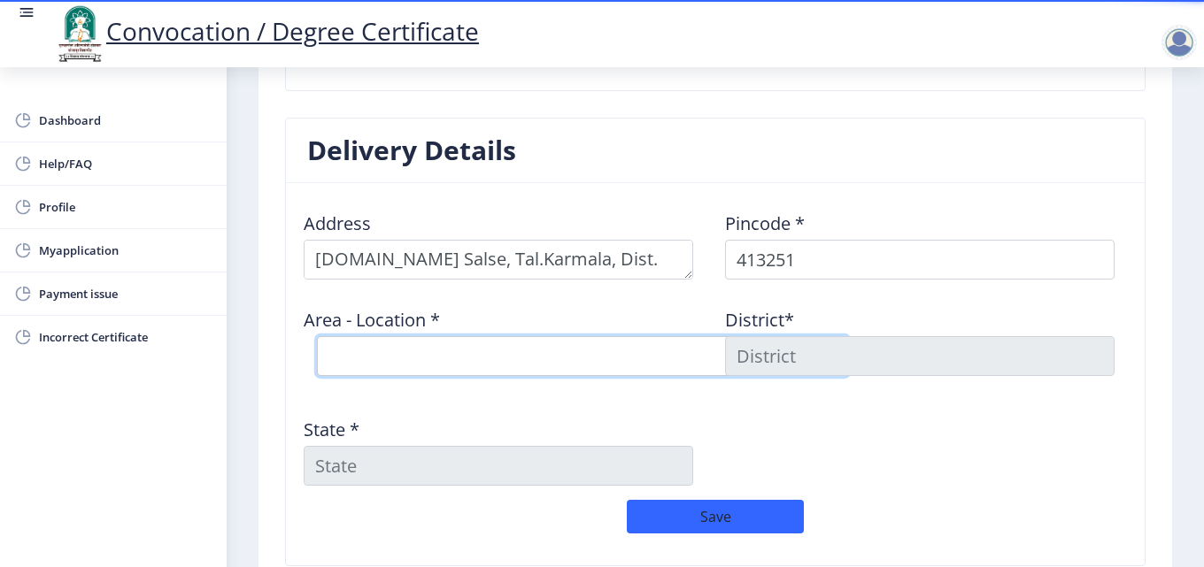
click at [344, 357] on select "Select Area Location Ghoti B.O Nerle B.O Sade S.O Salase B.O Varkute B.O" at bounding box center [582, 356] width 531 height 40
select select "4: Object"
click at [317, 336] on select "Select Area Location Ghoti B.O Nerle B.O Sade S.O Salase B.O Varkute B.O" at bounding box center [582, 356] width 531 height 40
type input "SOLAPUR"
type input "[GEOGRAPHIC_DATA]"
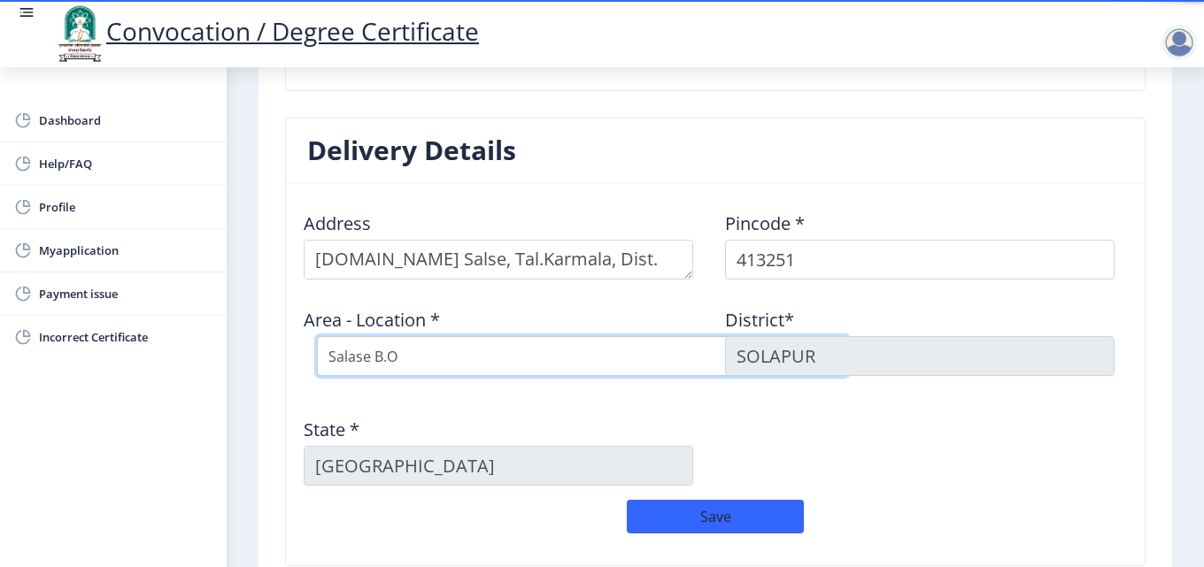
scroll to position [770, 0]
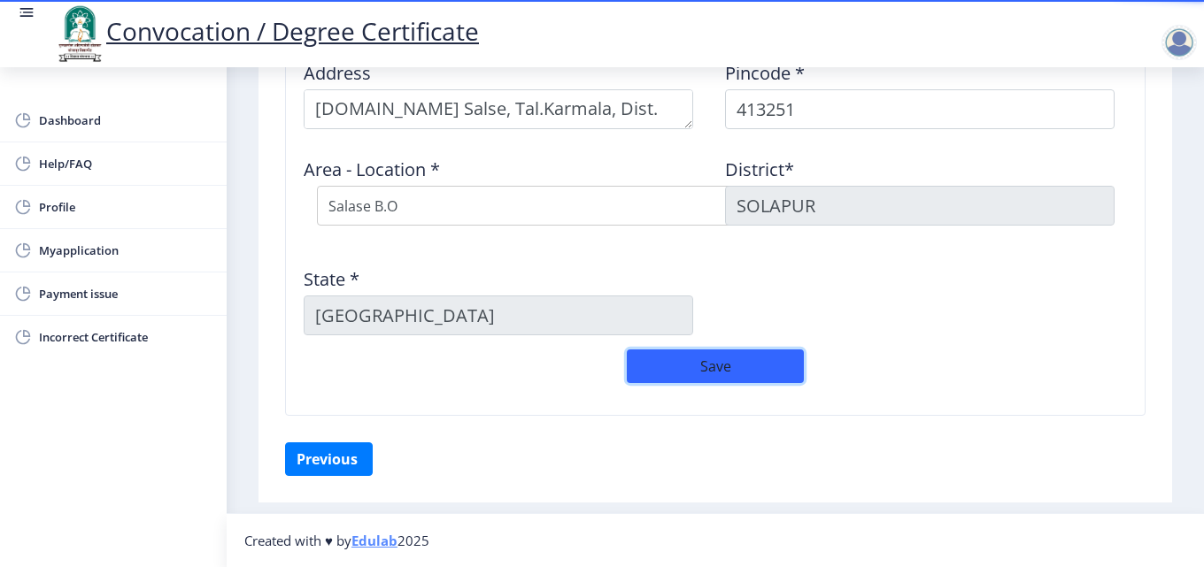
click at [701, 373] on button "Save" at bounding box center [715, 367] width 177 height 34
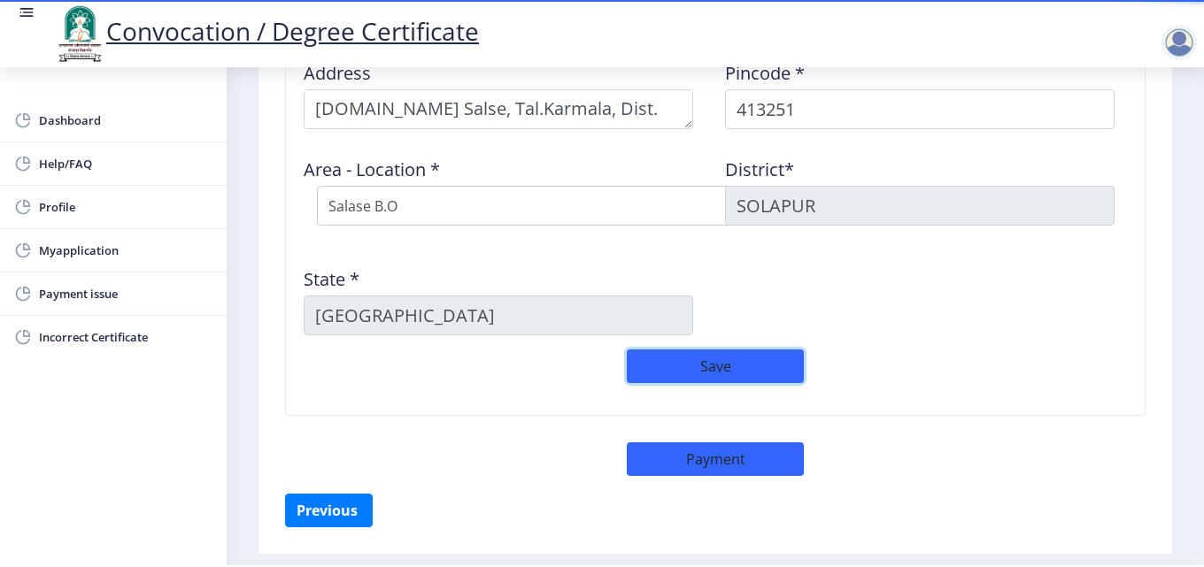
scroll to position [821, 0]
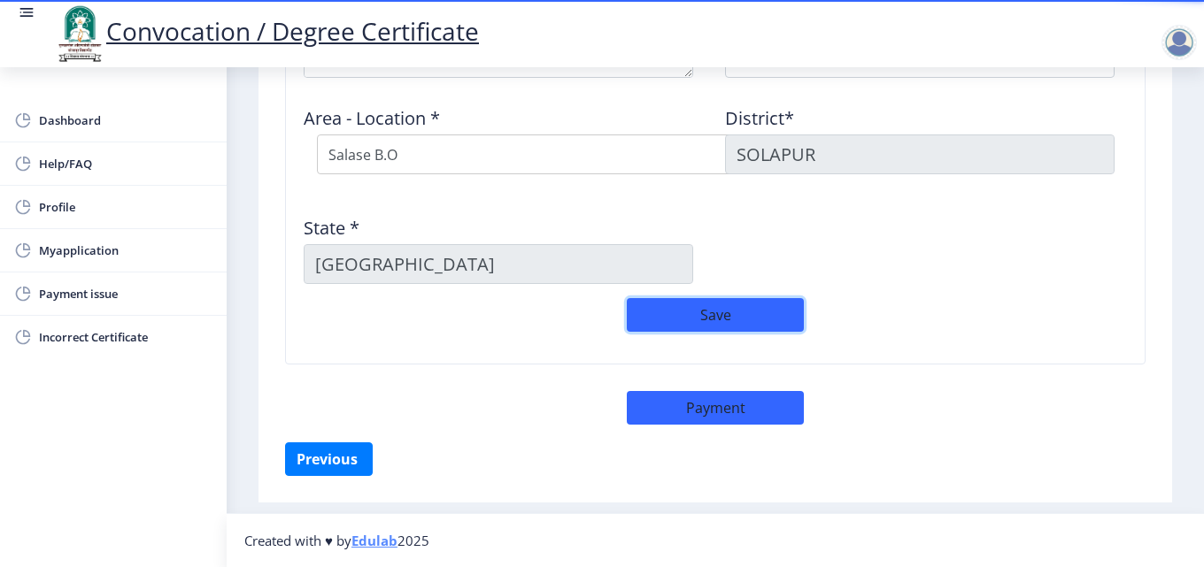
click at [702, 319] on button "Save" at bounding box center [715, 315] width 177 height 34
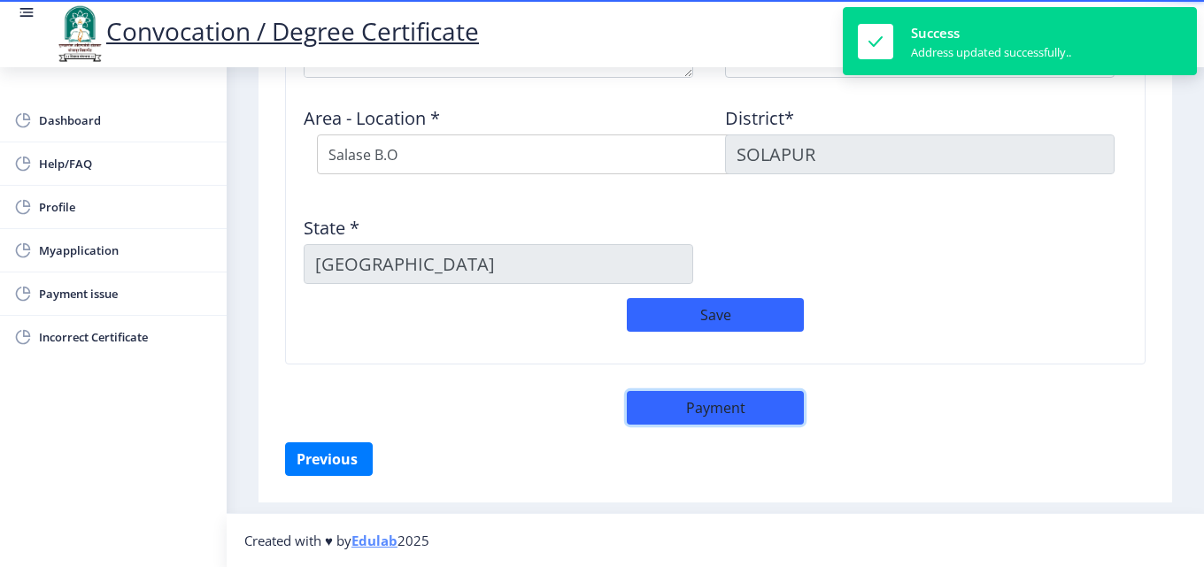
click at [732, 414] on button "Payment" at bounding box center [715, 408] width 177 height 34
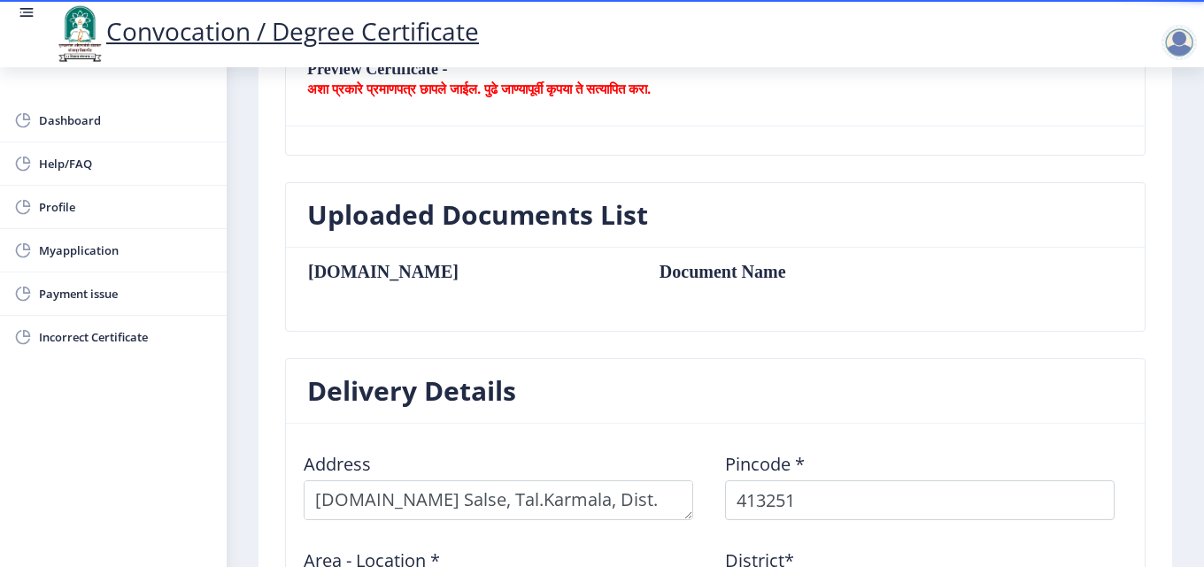
scroll to position [202, 0]
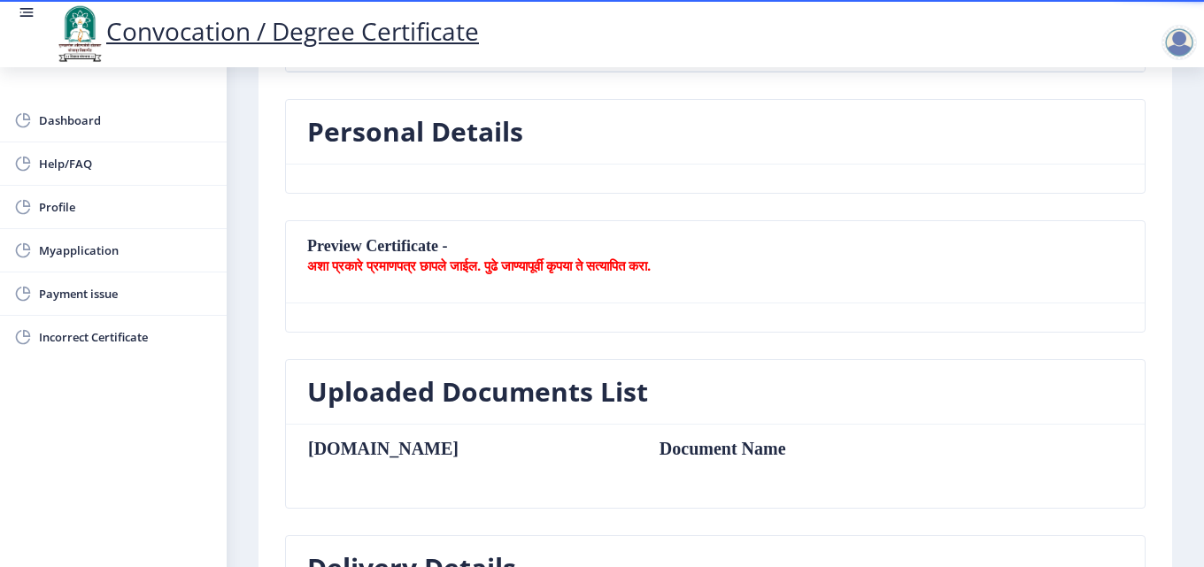
click at [330, 264] on b "अशा प्रकारे प्रमाणपत्र छापले जाईल. पुढे जाण्यापूर्वी कृपया ते सत्यापित करा." at bounding box center [478, 266] width 343 height 18
click at [458, 278] on nb-card-header "Preview Certificate - अशा प्रकारे प्रमाणपत्र छापले जाईल. पुढे जाण्यापूर्वी कृपय…" at bounding box center [715, 262] width 859 height 82
click at [327, 260] on b "अशा प्रकारे प्रमाणपत्र छापले जाईल. पुढे जाण्यापूर्वी कृपया ते सत्यापित करा." at bounding box center [478, 266] width 343 height 18
click at [99, 251] on span "Myapplication" at bounding box center [125, 250] width 173 height 21
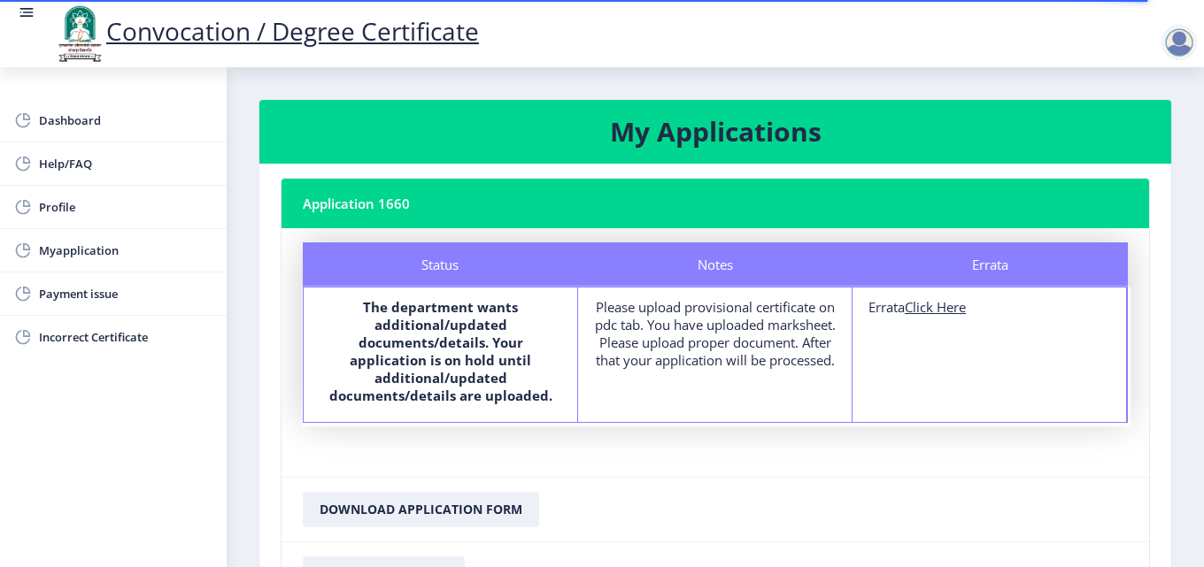
click at [367, 211] on nb-card-header "Application 1660" at bounding box center [714, 204] width 867 height 50
click at [415, 226] on nb-card-header "Application 1660" at bounding box center [714, 204] width 867 height 50
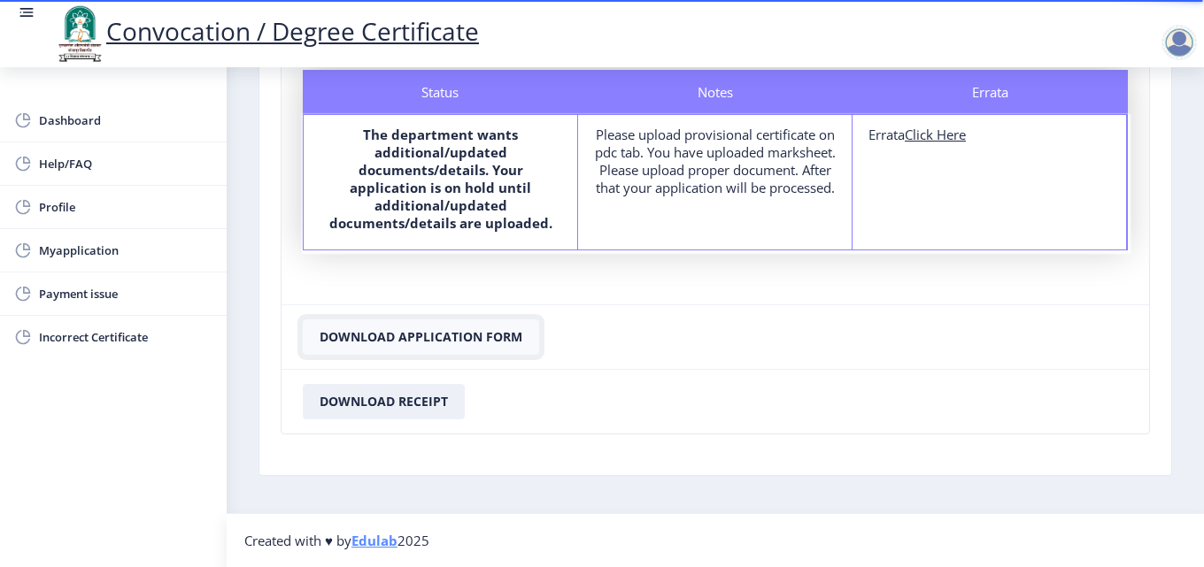
click at [421, 343] on button "Download Application Form" at bounding box center [421, 337] width 236 height 35
click at [399, 344] on button "Download Application Form" at bounding box center [421, 337] width 236 height 35
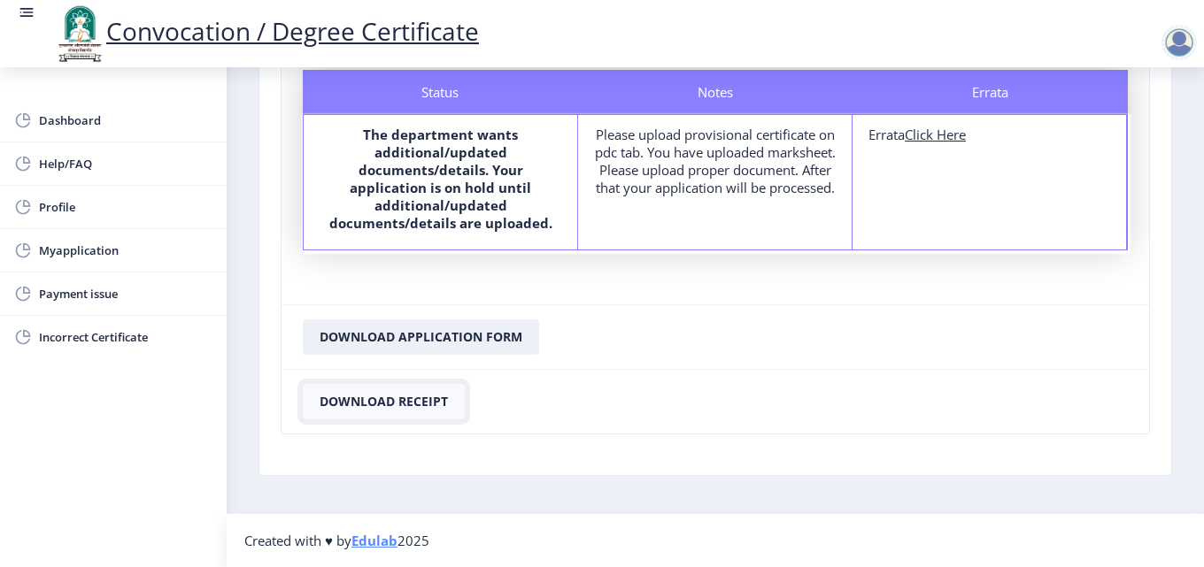
click at [416, 404] on button "Download Receipt" at bounding box center [384, 401] width 162 height 35
click at [98, 336] on span "Incorrect Certificate" at bounding box center [125, 337] width 173 height 21
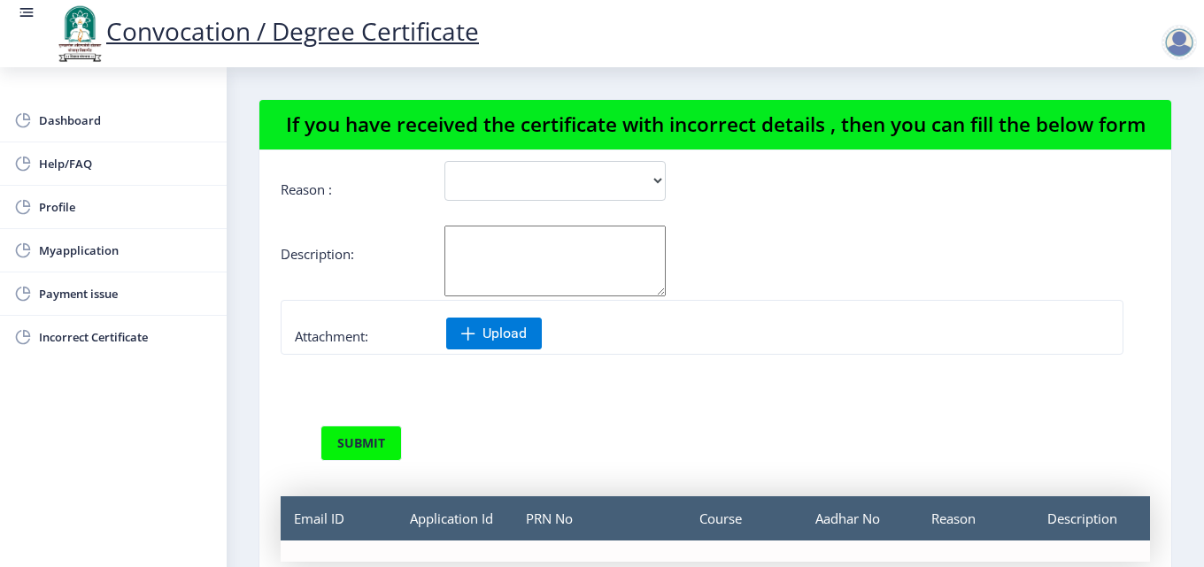
scroll to position [33, 0]
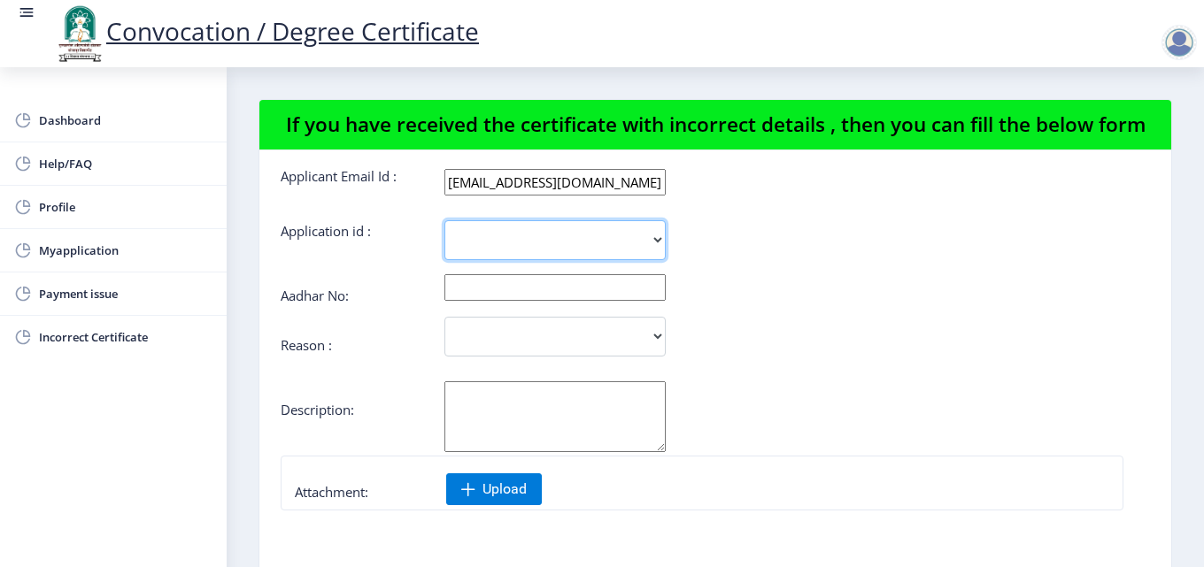
click at [638, 256] on select "1660" at bounding box center [554, 240] width 221 height 40
select select "1660"
click at [444, 242] on select "1660" at bounding box center [554, 240] width 221 height 40
click at [510, 301] on input "text" at bounding box center [554, 287] width 221 height 27
type input "935462531542"
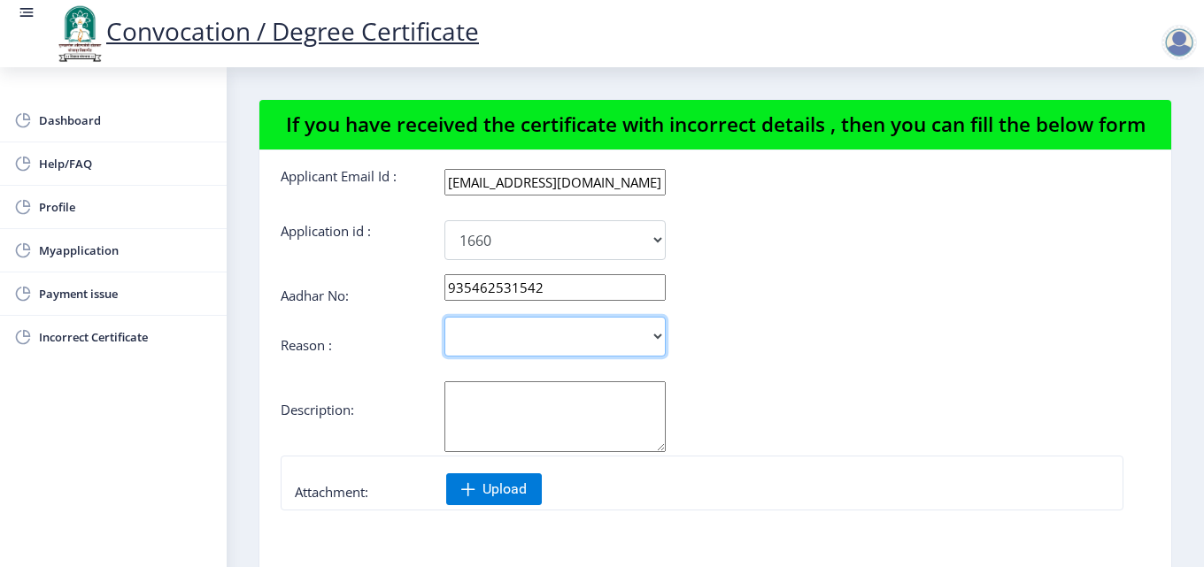
click at [632, 350] on select "Incorrect Course Name Incorrect Name/ Fathers Name Others" at bounding box center [554, 337] width 221 height 40
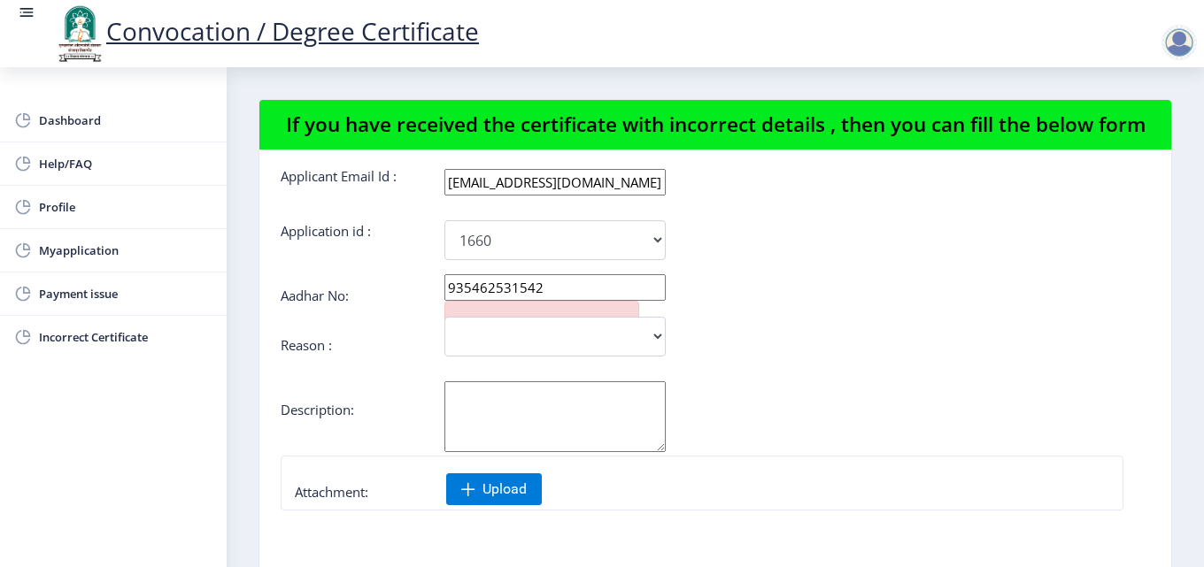
click at [564, 439] on textarea "Aadhar No:" at bounding box center [554, 416] width 221 height 71
click at [445, 421] on textarea "Aadhar No:" at bounding box center [554, 416] width 221 height 71
paste textarea "I didn't have a provisional certificate at that time, but now I have it. Please…"
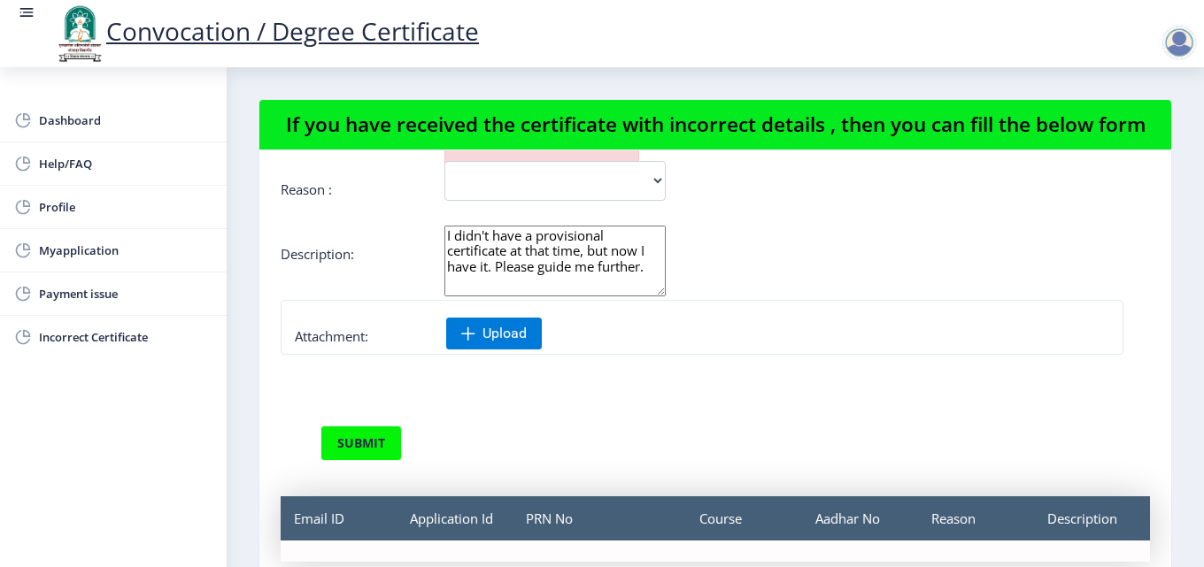
type textarea "I didn't have a provisional certificate at that time, but now I have it. Please…"
click at [485, 335] on span "Upload" at bounding box center [504, 334] width 44 height 18
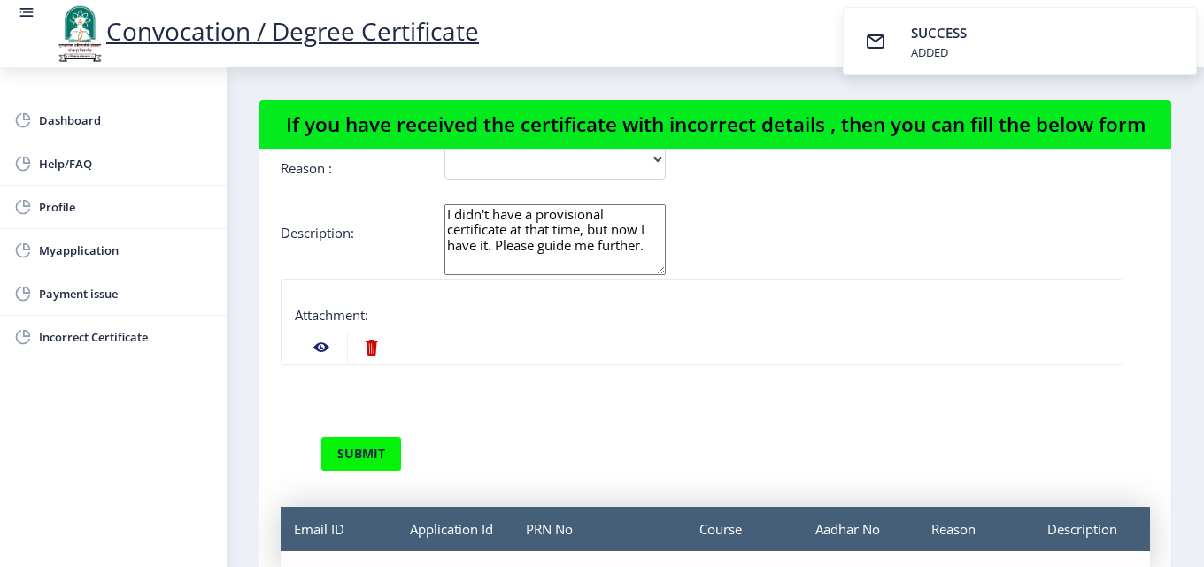
scroll to position [242, 0]
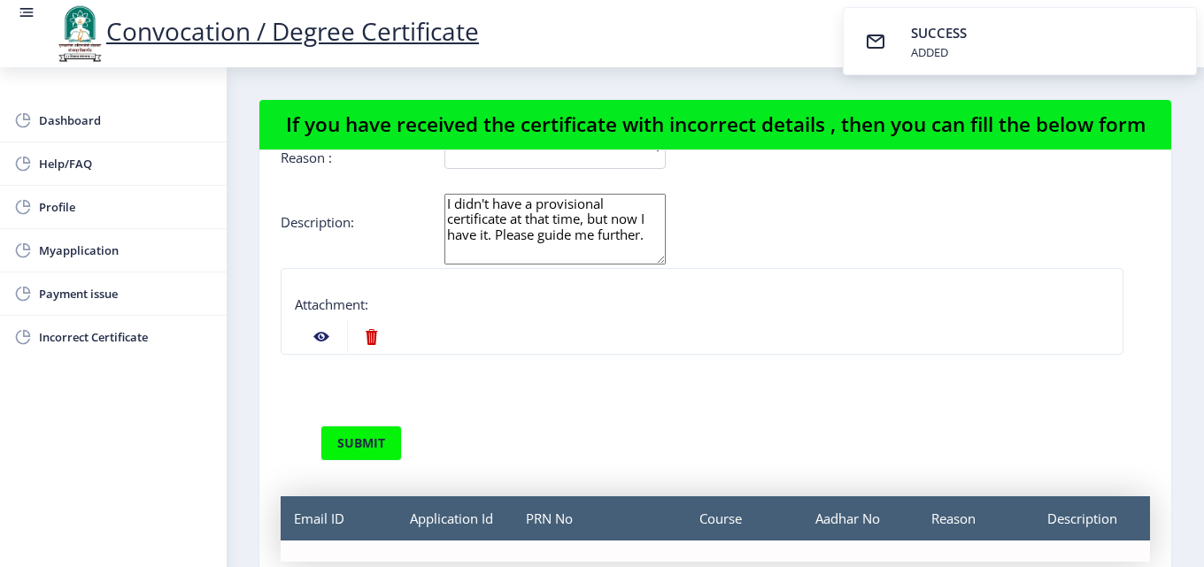
click at [323, 343] on nb-action at bounding box center [321, 337] width 51 height 32
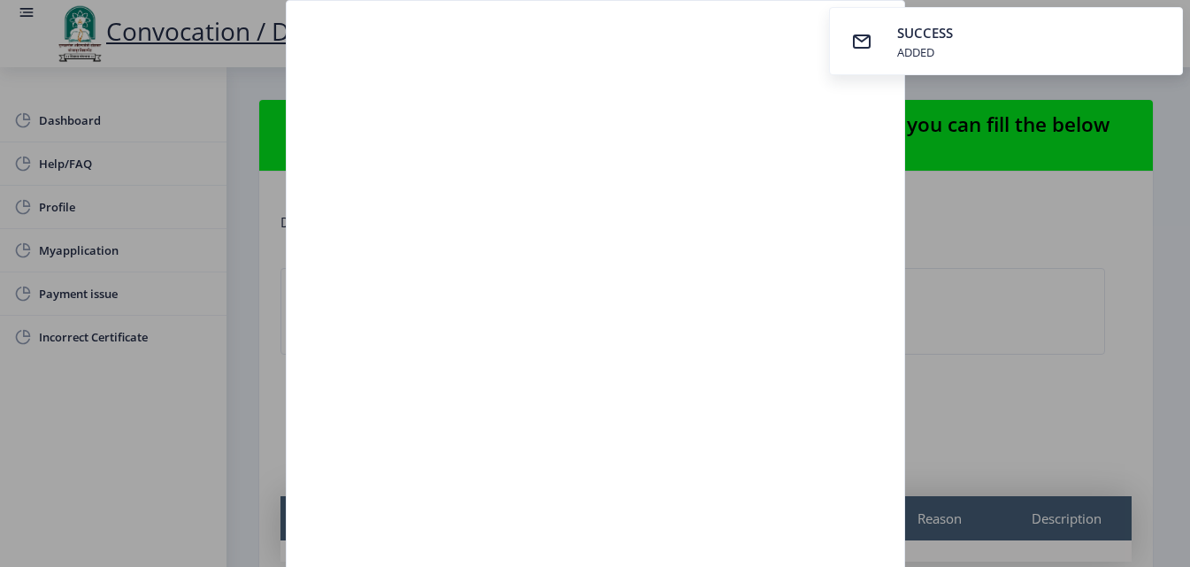
click at [1069, 313] on div at bounding box center [595, 283] width 1190 height 567
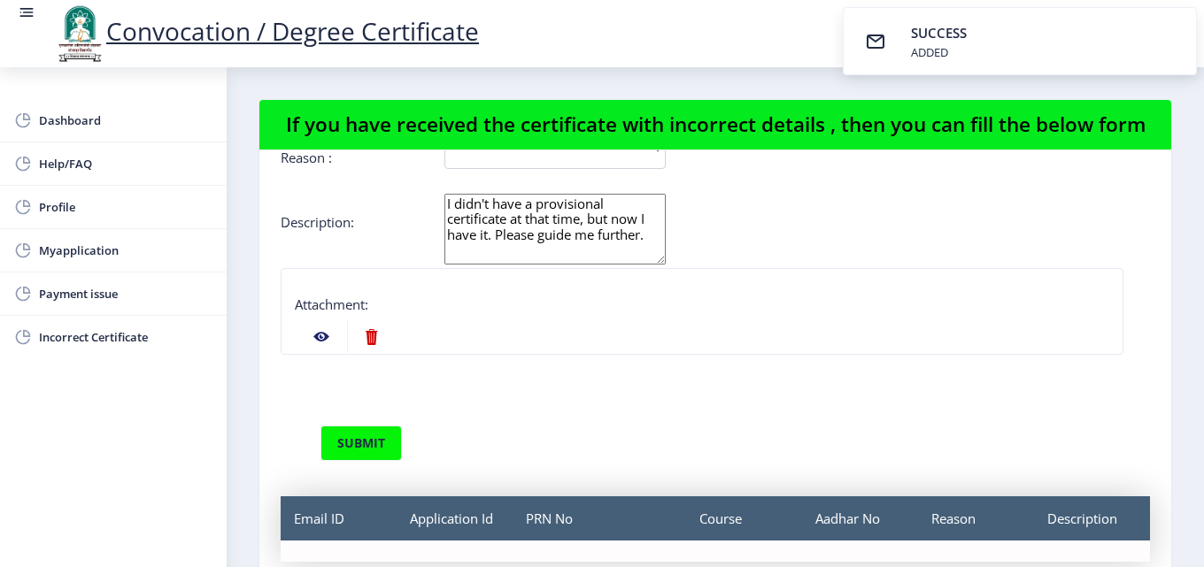
scroll to position [141, 0]
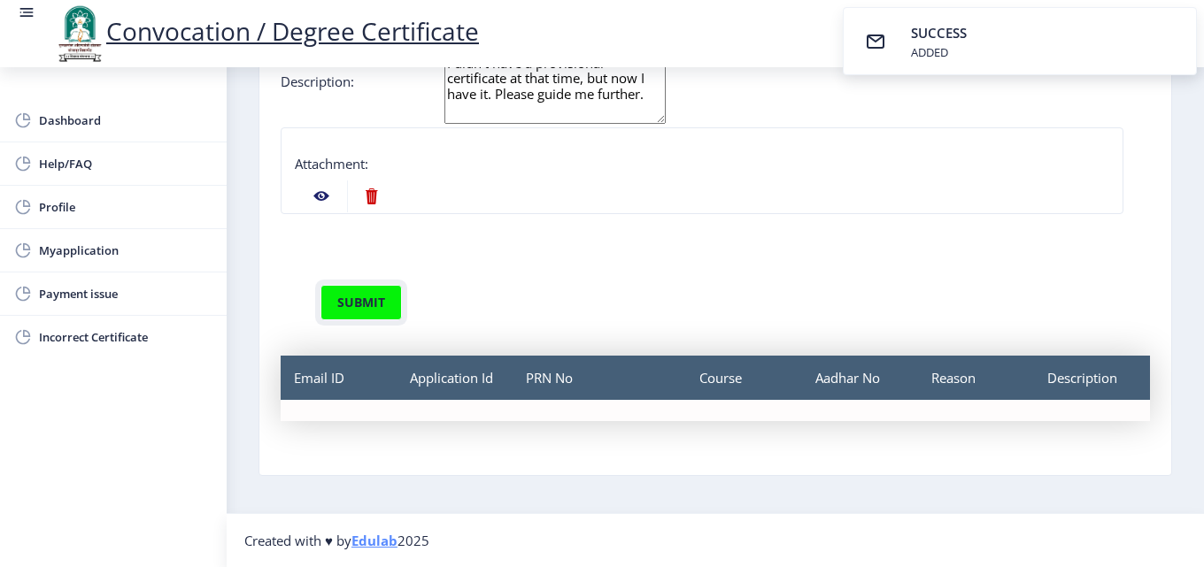
click at [364, 309] on button "submit" at bounding box center [360, 302] width 81 height 35
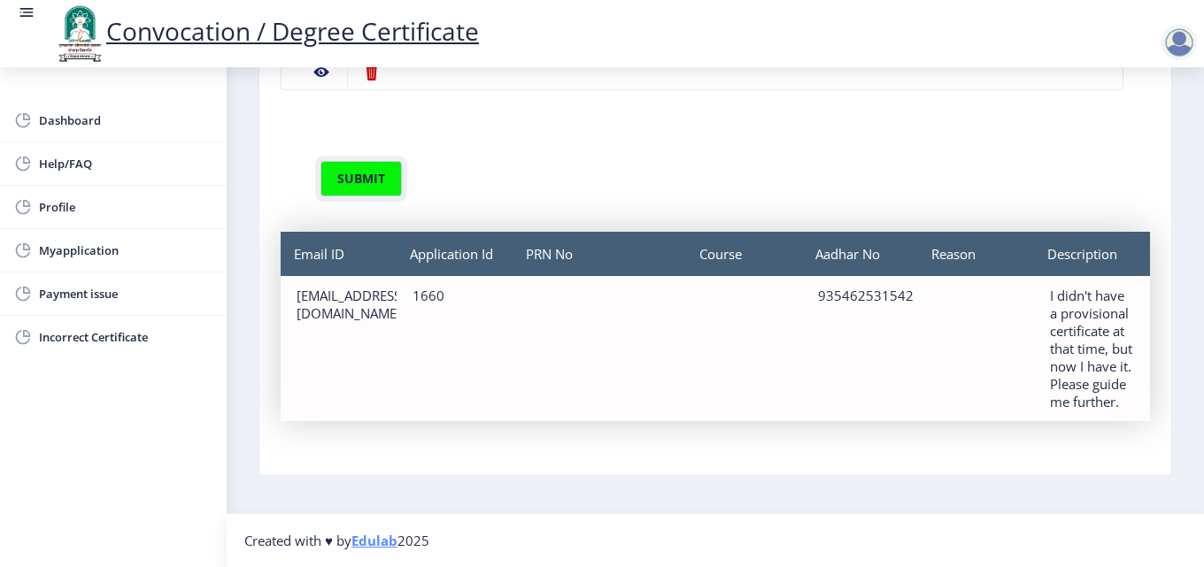
scroll to position [189, 0]
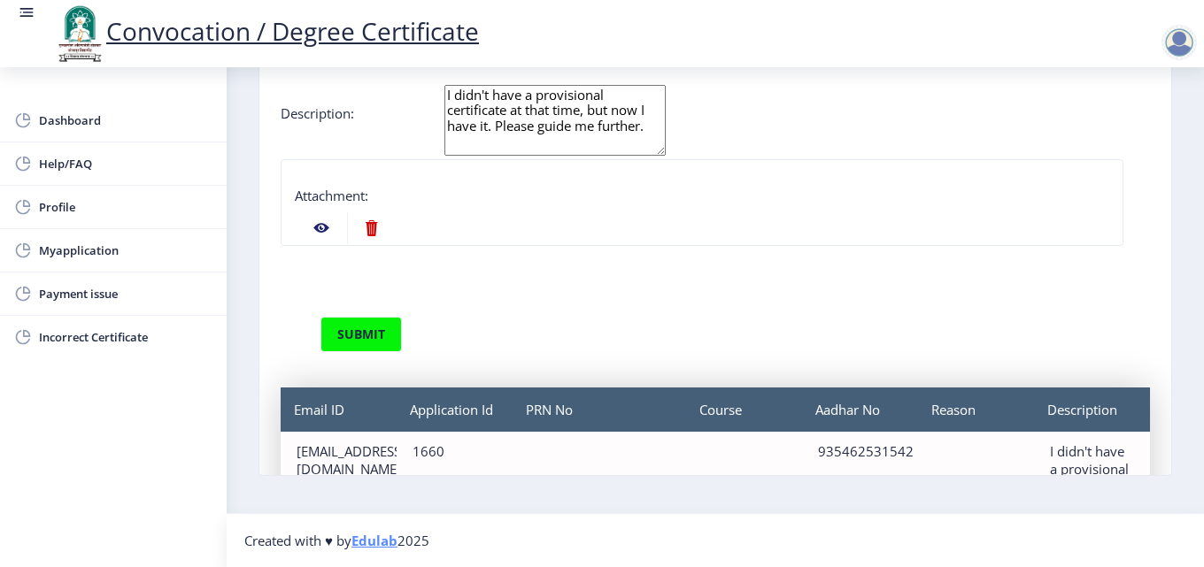
click at [324, 244] on nb-action at bounding box center [321, 228] width 51 height 32
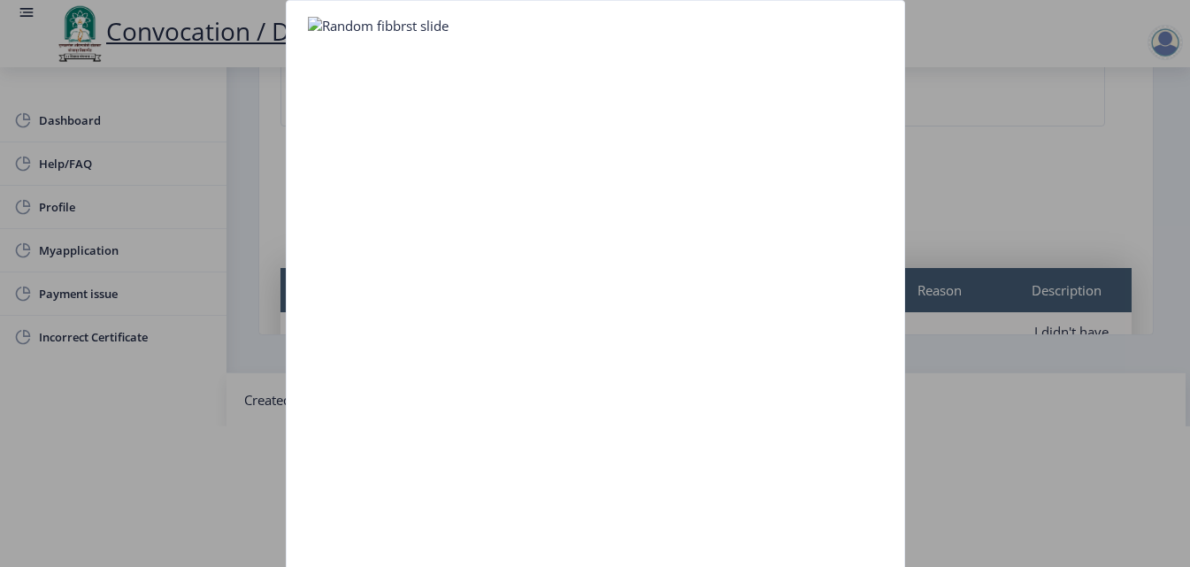
click at [410, 27] on img at bounding box center [378, 26] width 141 height 18
click at [1008, 130] on div at bounding box center [595, 283] width 1190 height 567
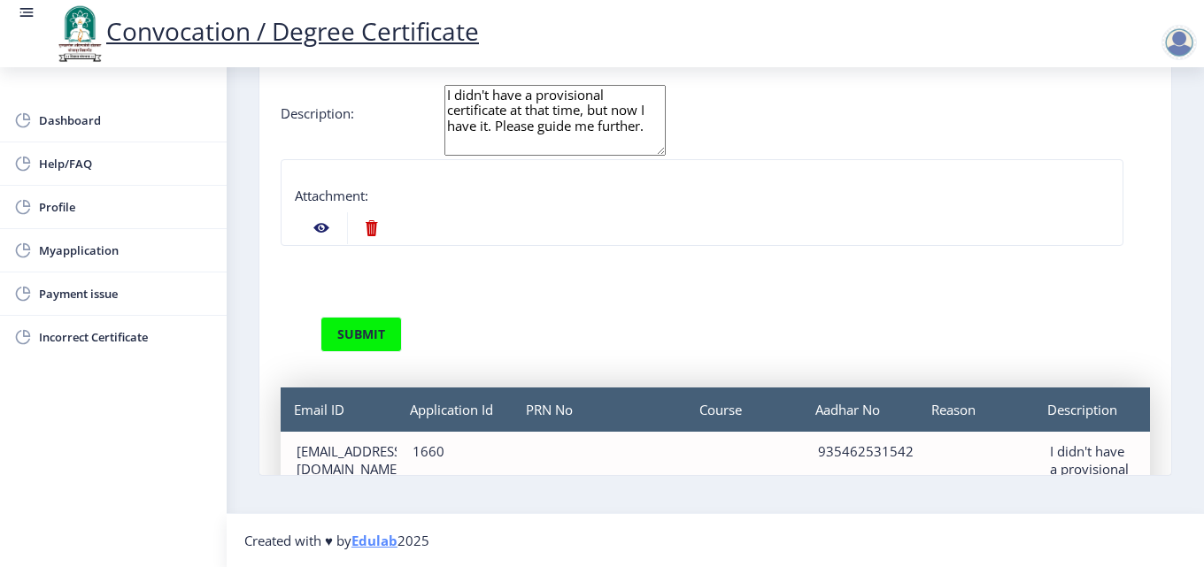
scroll to position [0, 0]
